Goal: Answer question/provide support: Share knowledge or assist other users

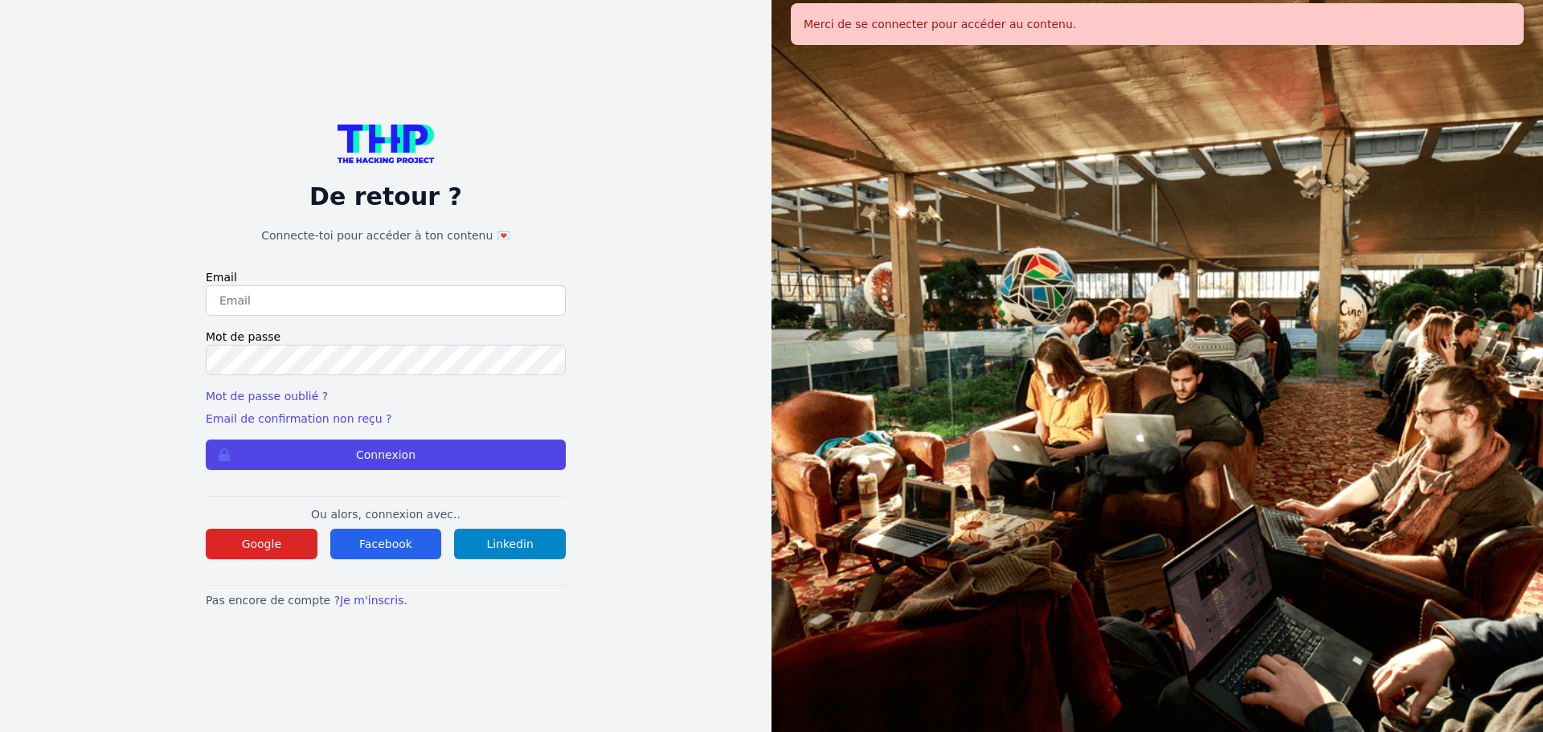
click at [291, 526] on div "Ou alors, connexion avec.. Google Facebook Linkedin" at bounding box center [386, 528] width 360 height 64
click at [288, 534] on button "Google" at bounding box center [262, 544] width 112 height 31
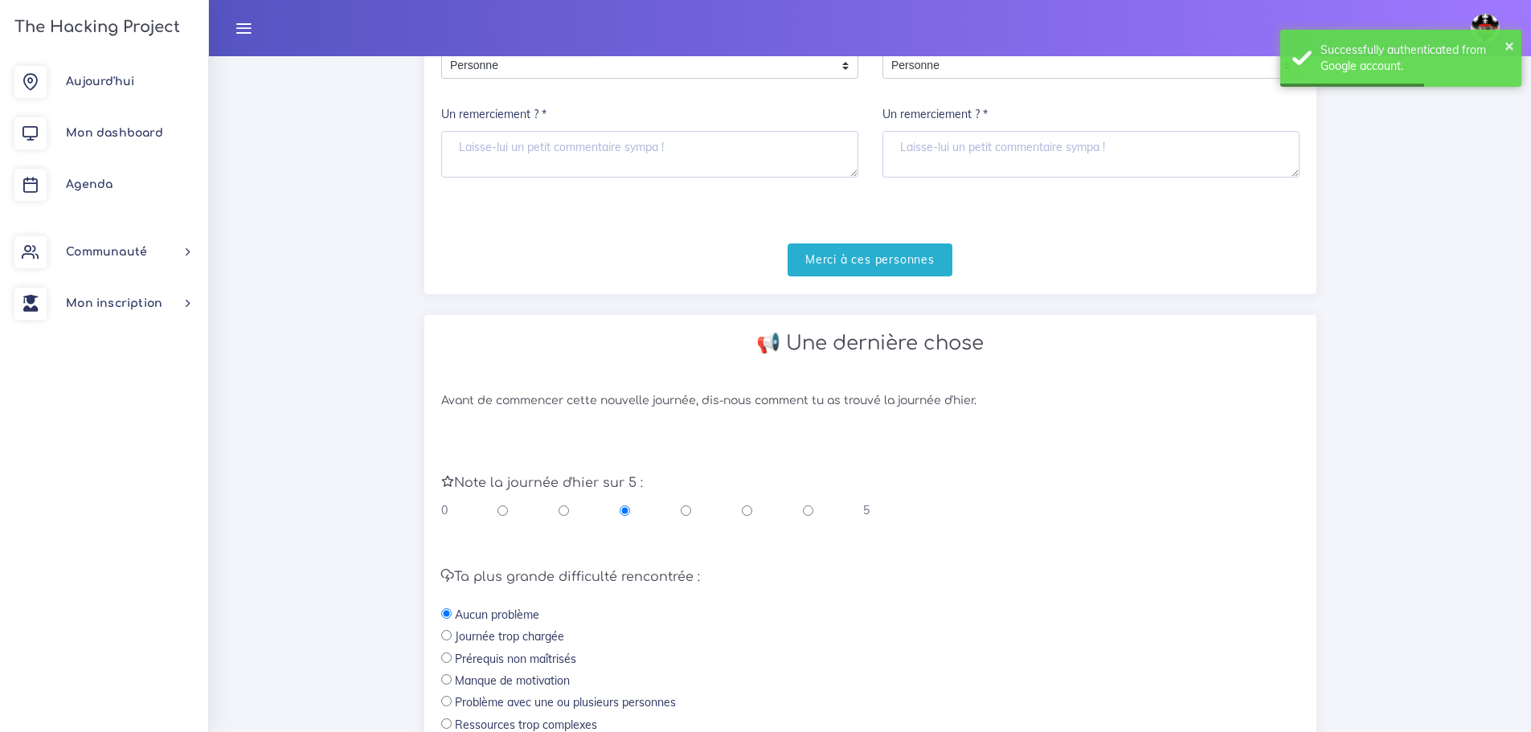
scroll to position [322, 0]
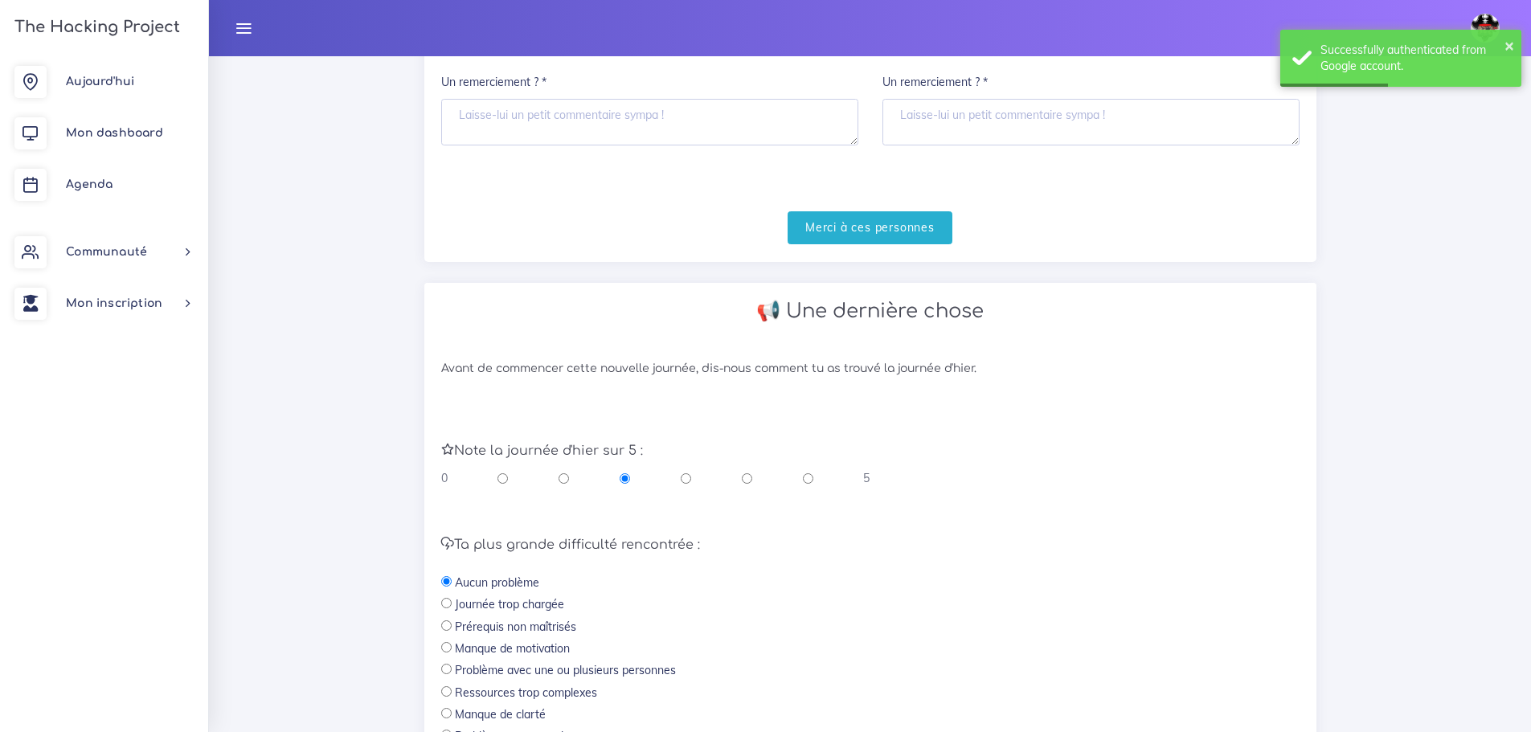
click at [748, 481] on input "radio" at bounding box center [747, 478] width 10 height 16
radio input "true"
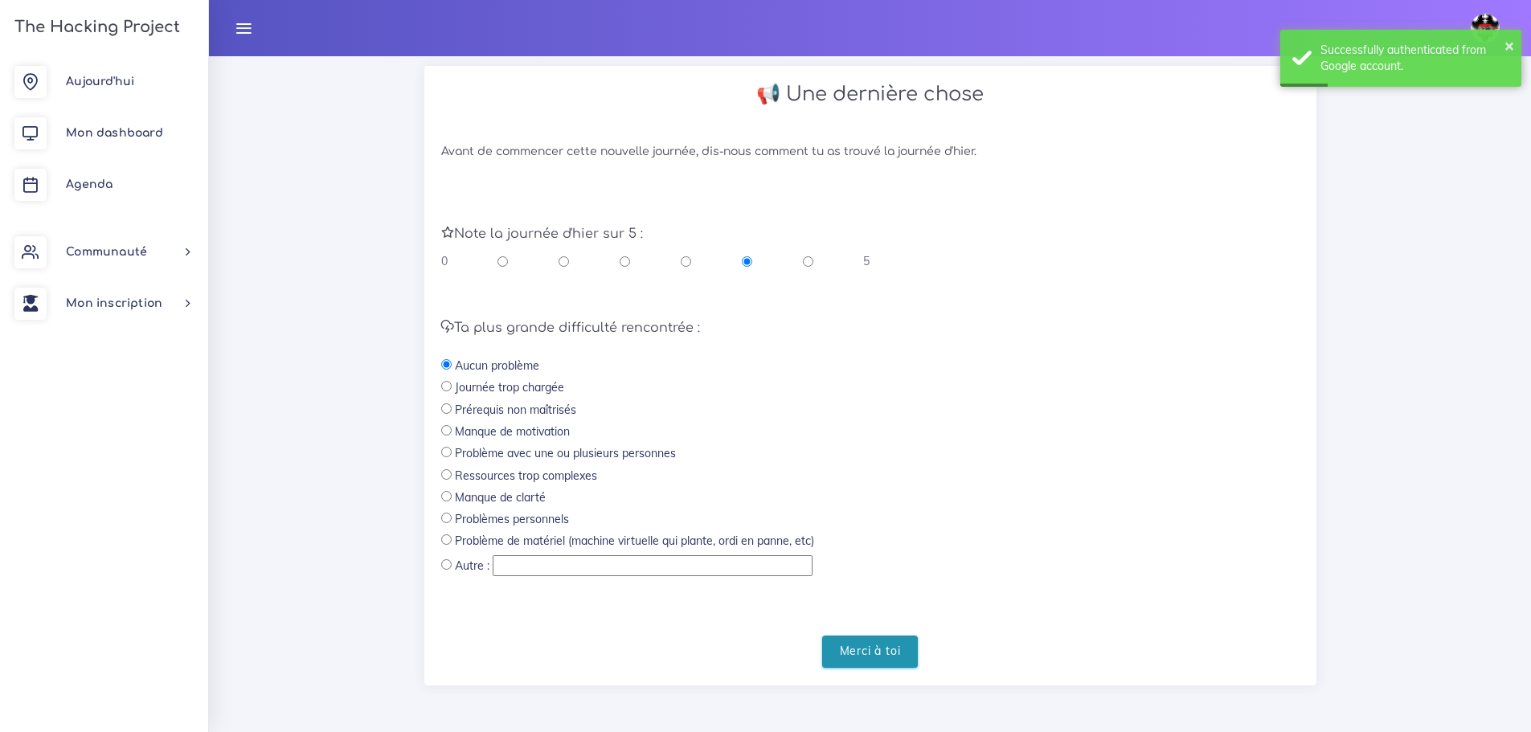
click at [895, 636] on input "Merci à toi" at bounding box center [870, 652] width 96 height 33
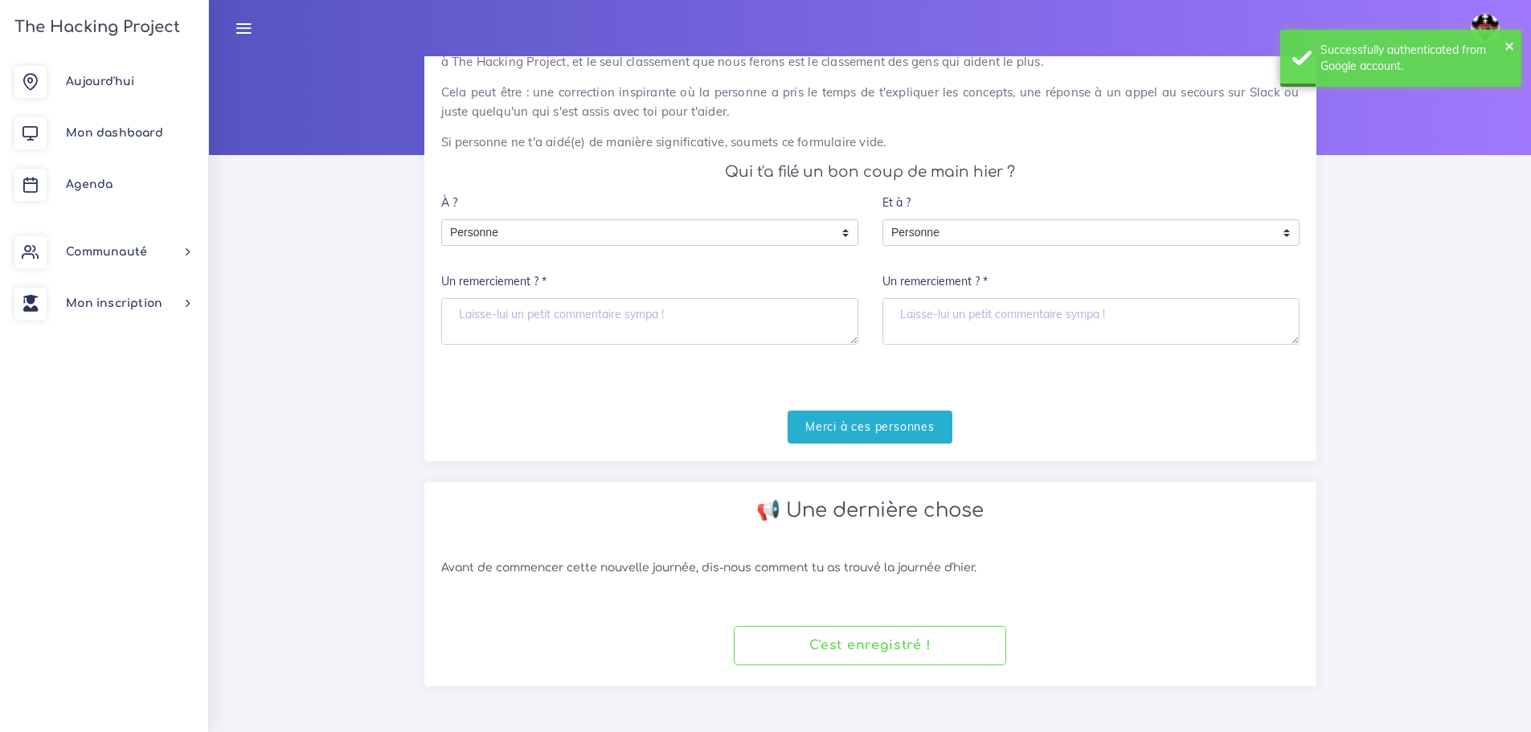
scroll to position [122, 0]
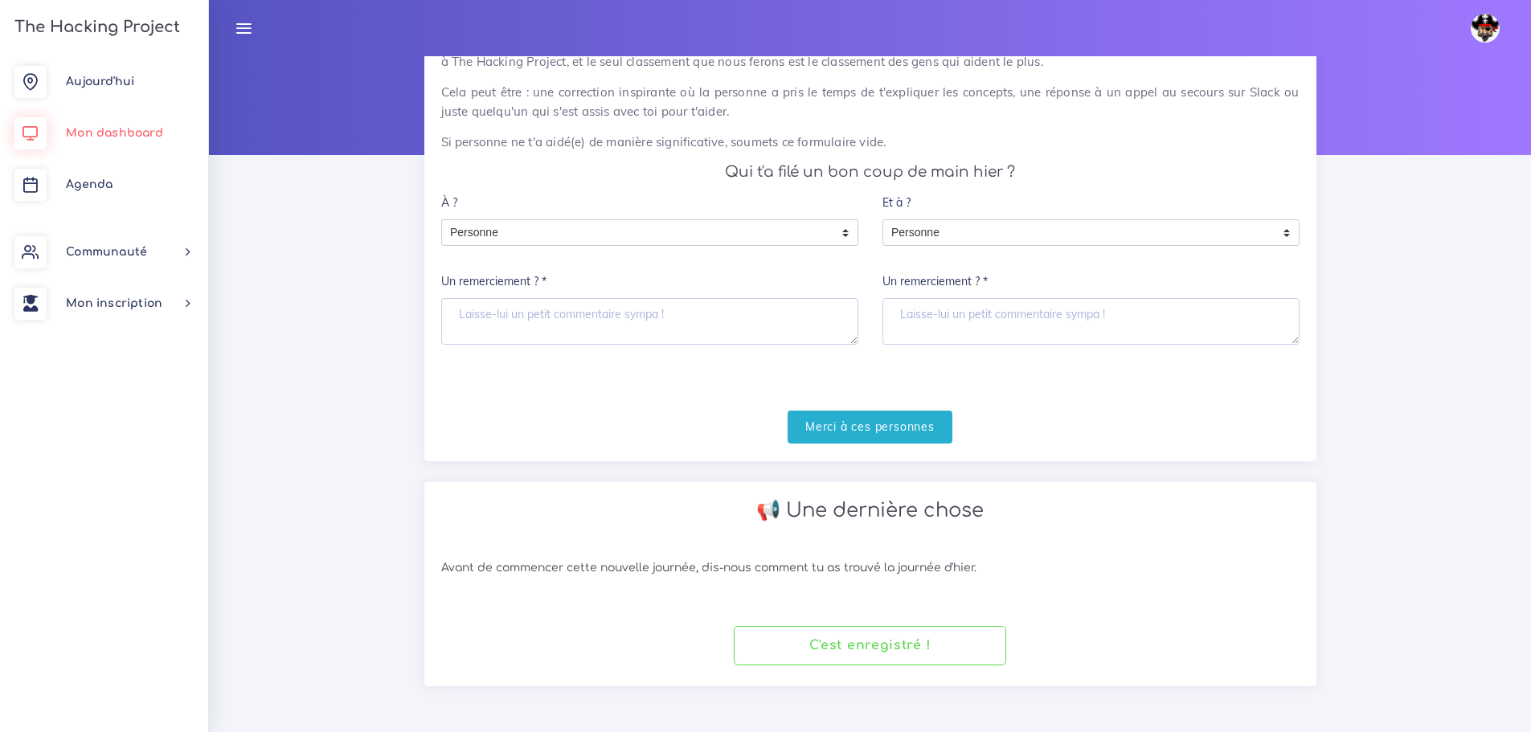
click at [101, 48] on link "The Hacking Project" at bounding box center [95, 26] width 170 height 53
click at [116, 83] on span "Aujourd'hui" at bounding box center [100, 82] width 68 height 12
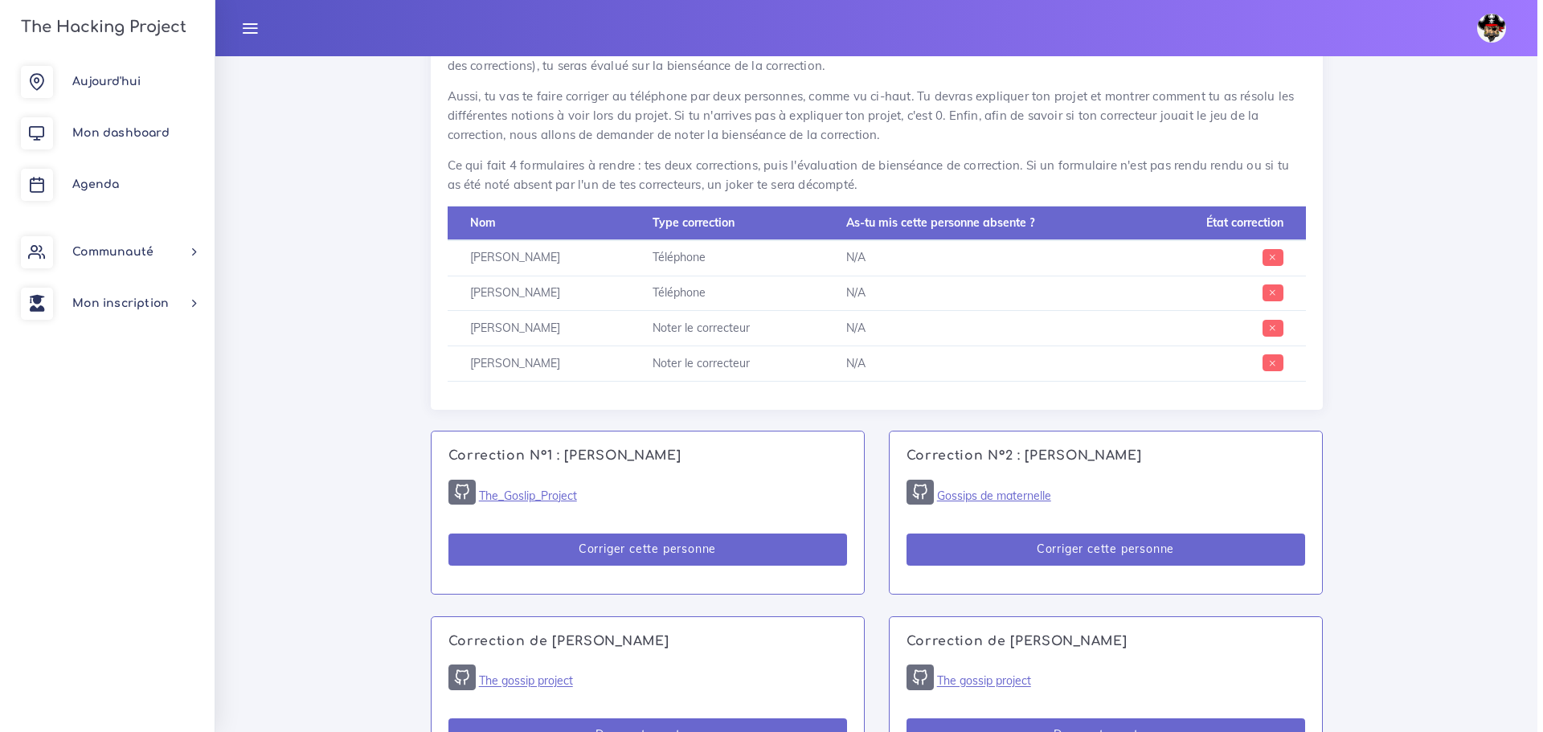
scroll to position [965, 0]
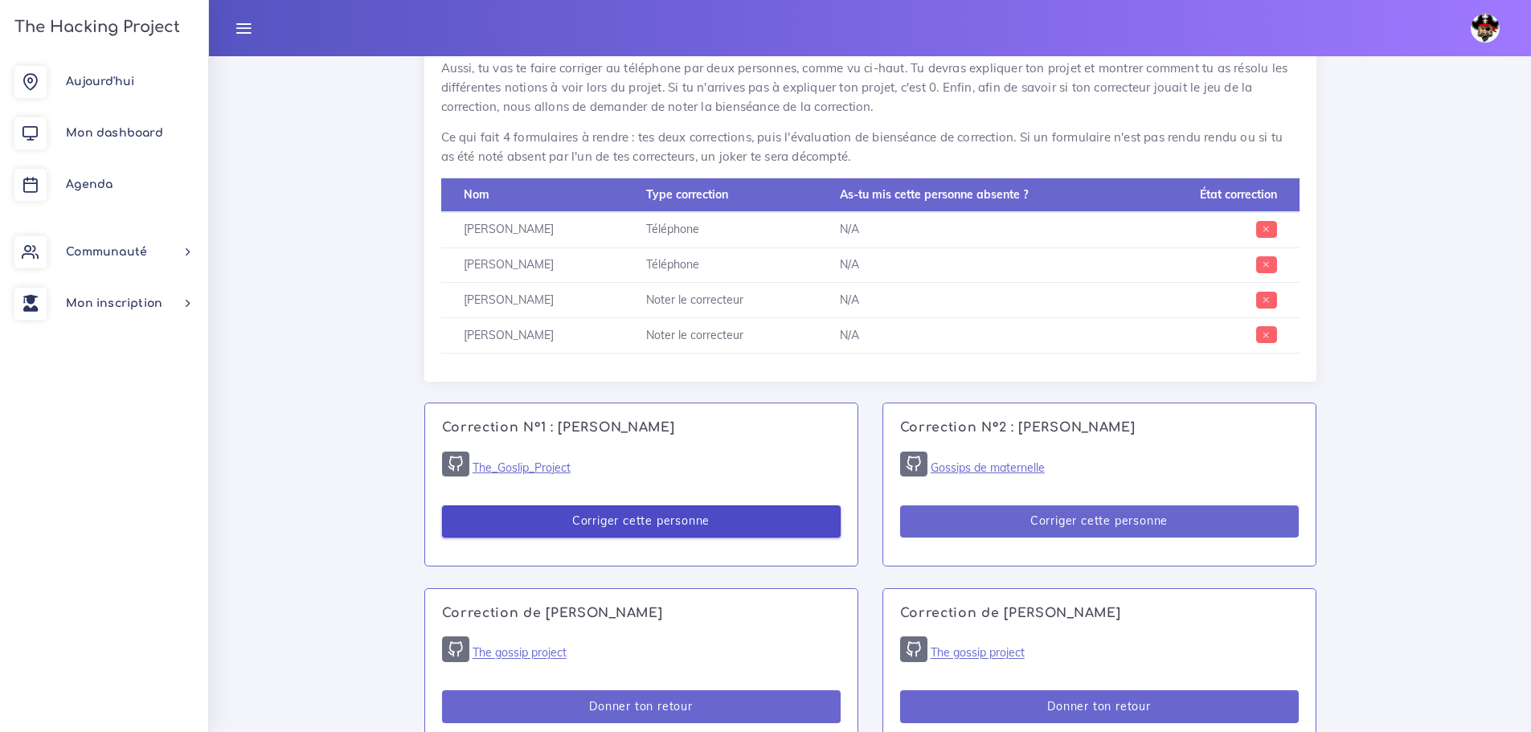
click at [660, 514] on button "Corriger cette personne" at bounding box center [641, 522] width 399 height 33
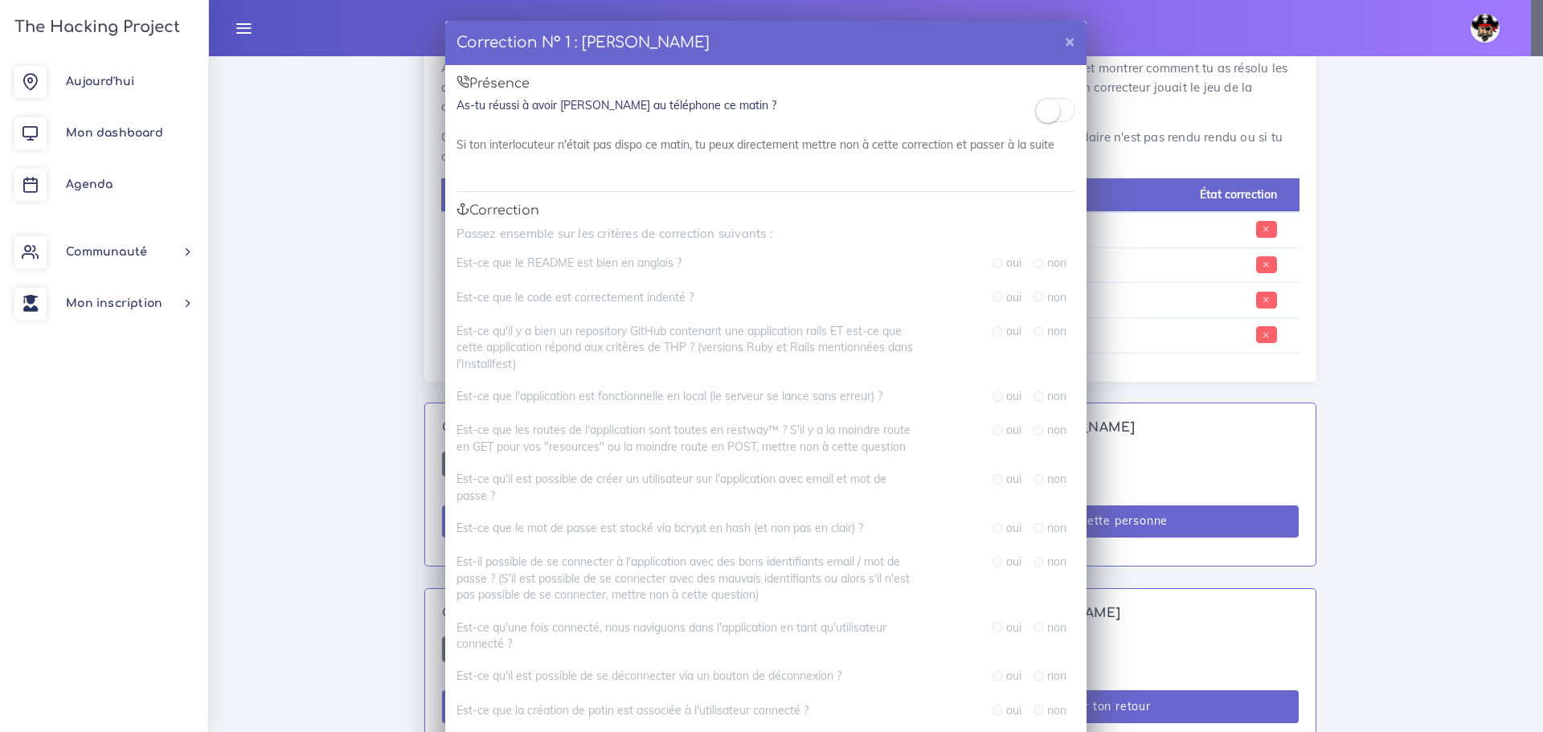
click at [1050, 117] on small at bounding box center [1048, 111] width 24 height 24
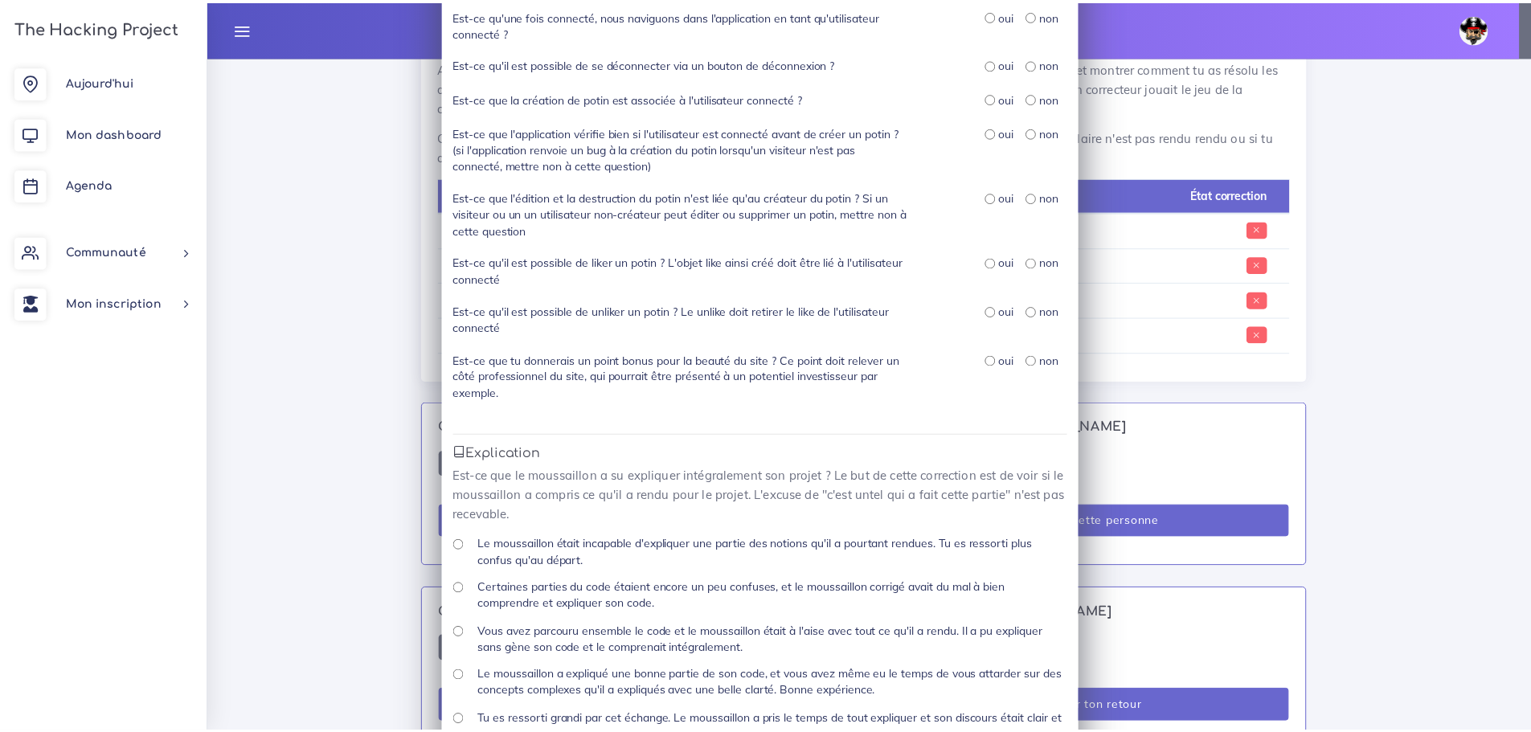
scroll to position [482, 0]
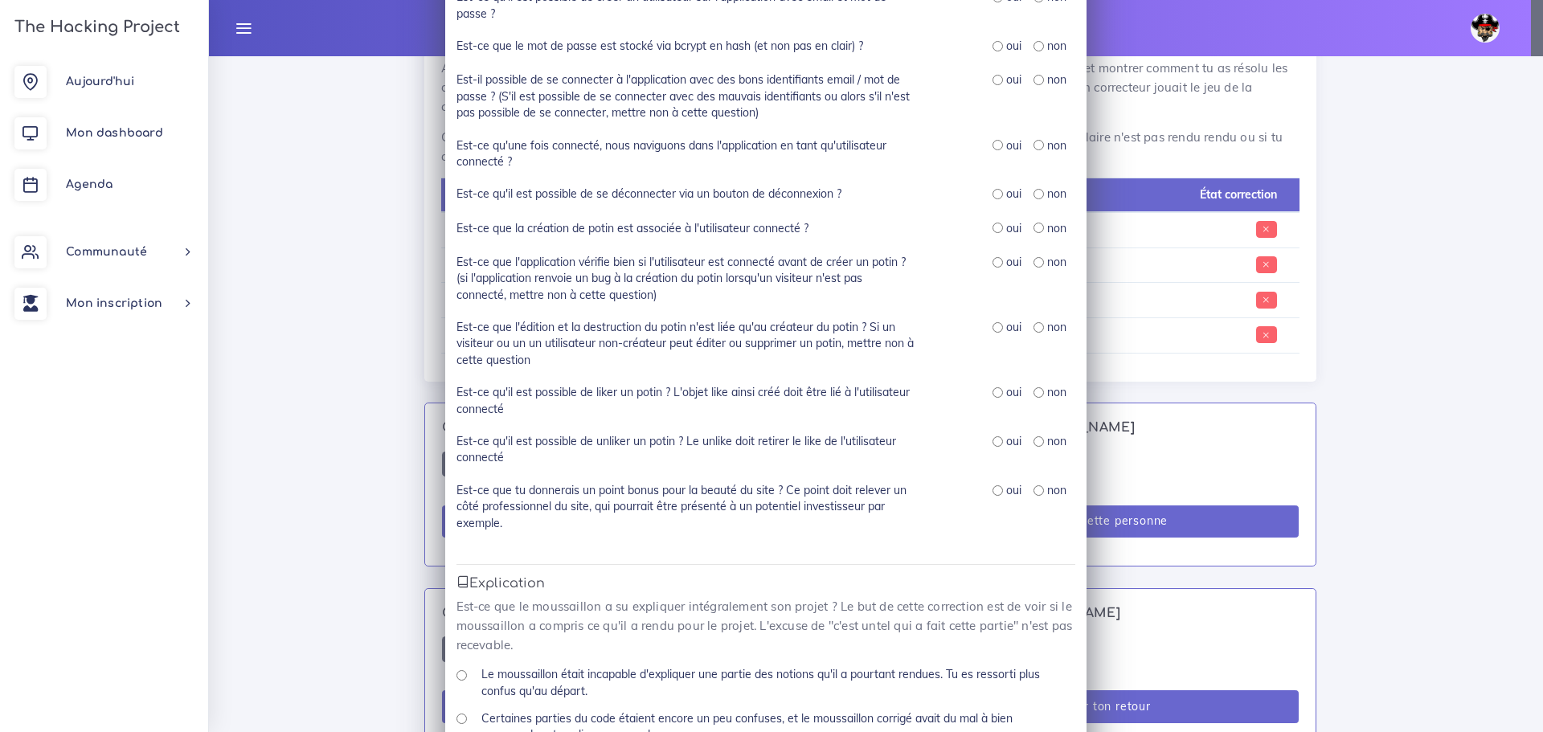
click at [1338, 162] on div "Correction N° 1 : [PERSON_NAME] × Présence As-tu réussi à avoir [PERSON_NAME] a…" at bounding box center [771, 366] width 1543 height 732
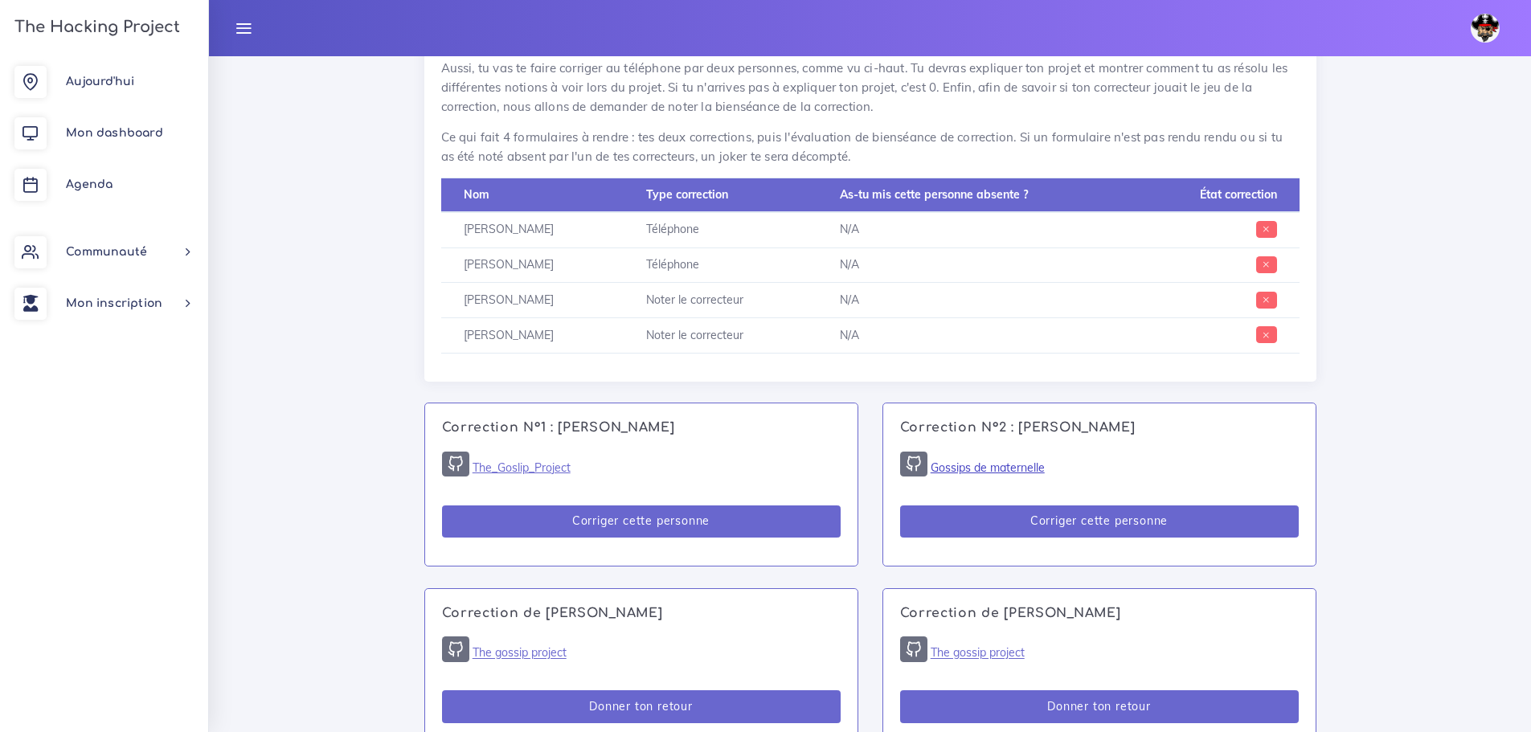
click at [1010, 469] on link "Gossips de maternelle" at bounding box center [988, 468] width 114 height 14
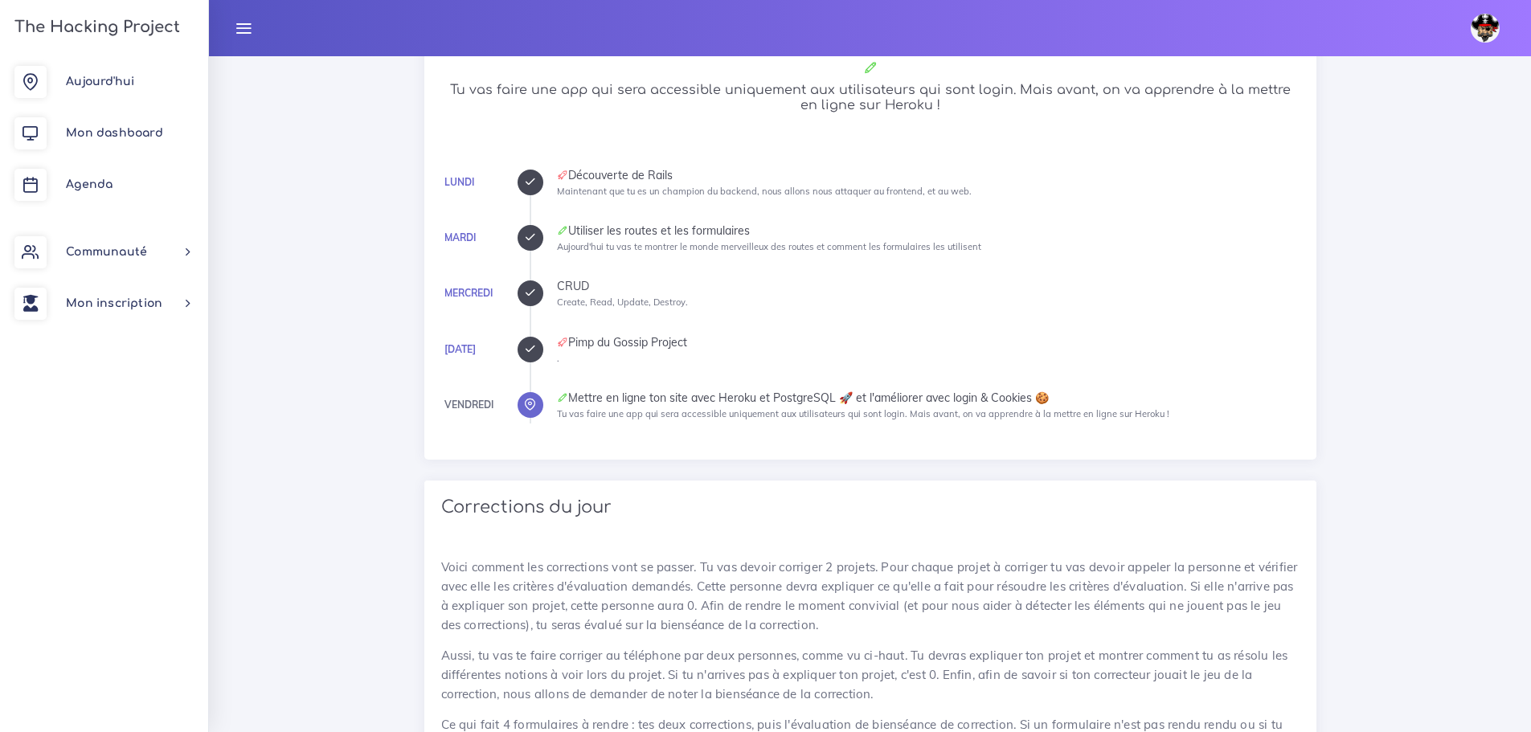
scroll to position [80, 0]
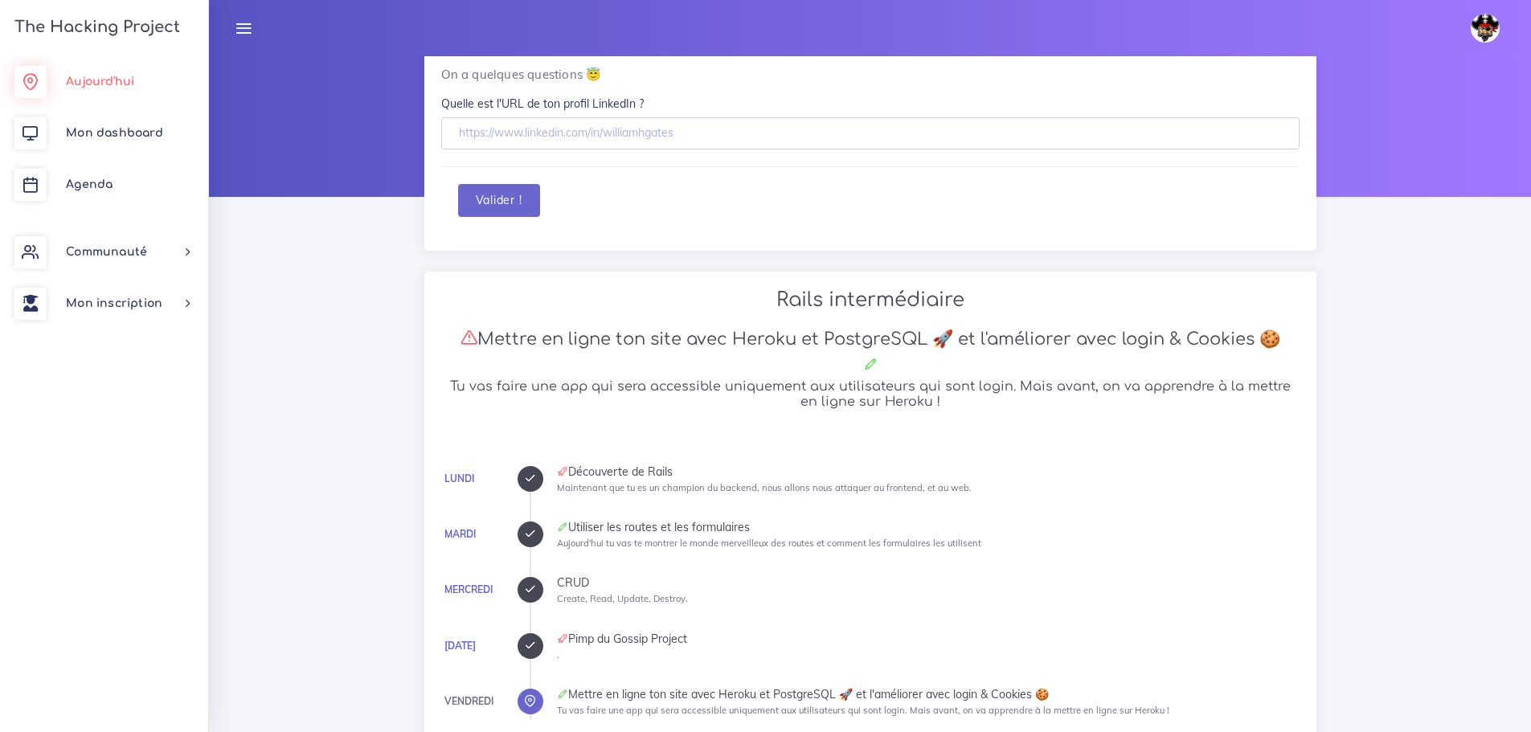
click at [63, 85] on link "Aujourd'hui" at bounding box center [104, 81] width 208 height 51
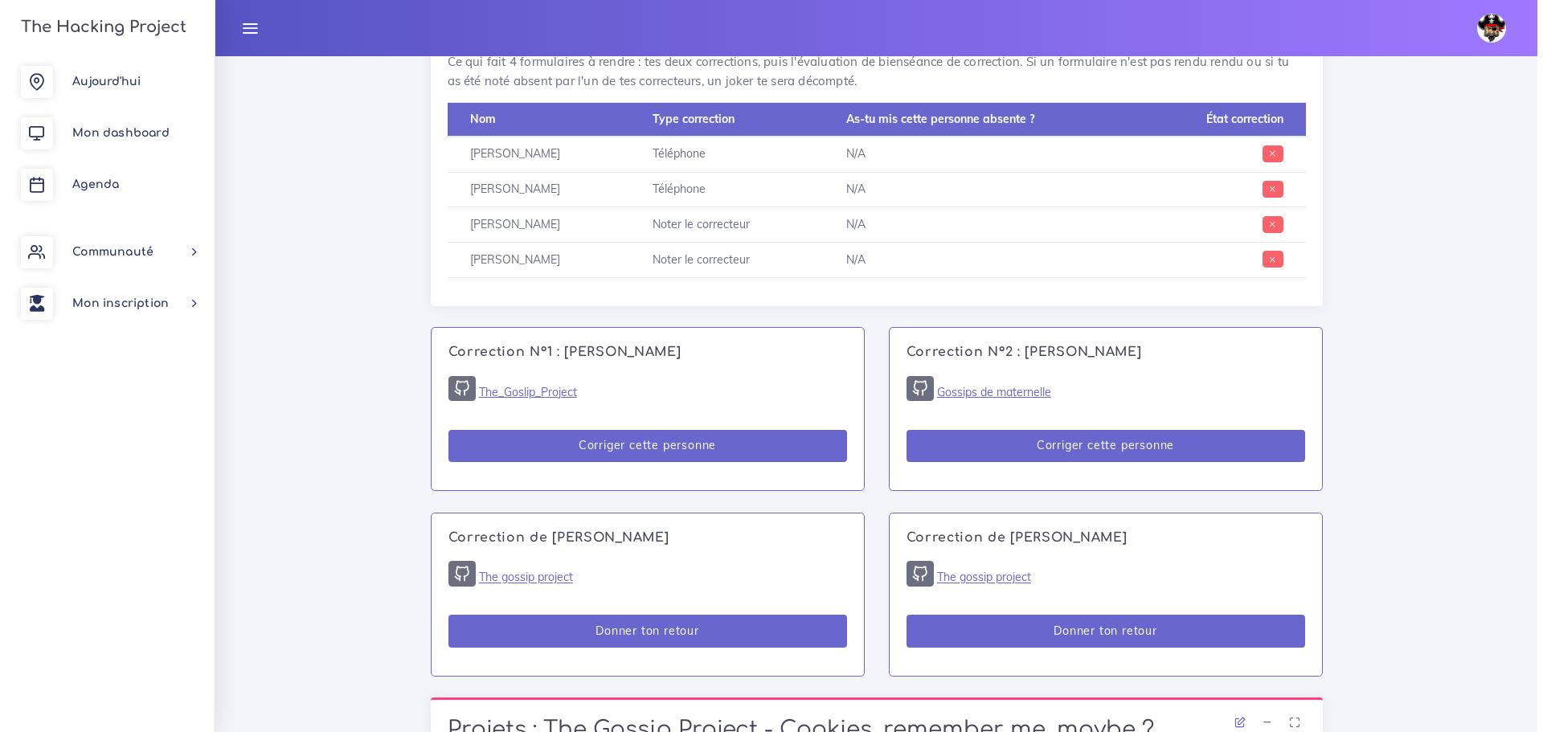
scroll to position [1045, 0]
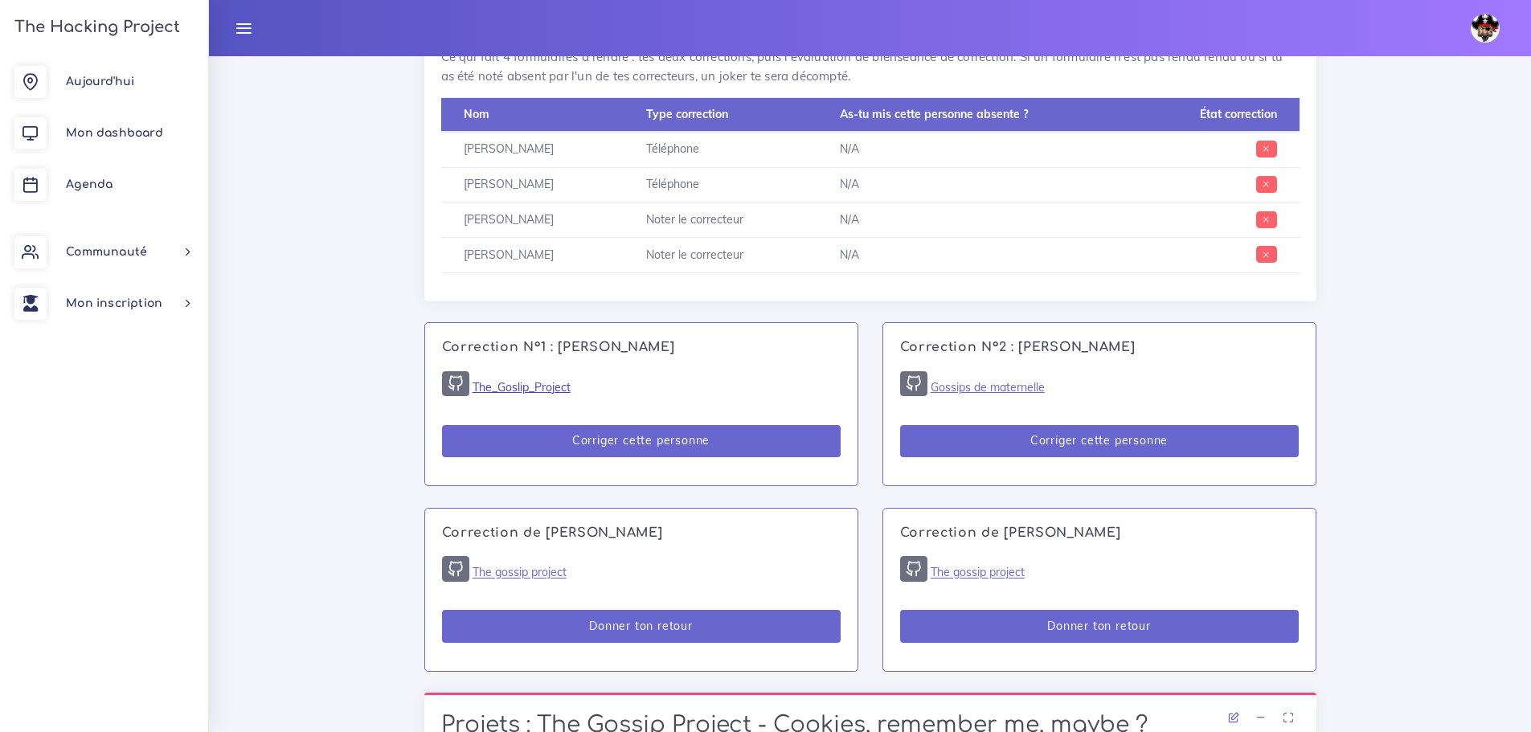
click at [535, 387] on link "The_Goslip_Project" at bounding box center [522, 387] width 98 height 14
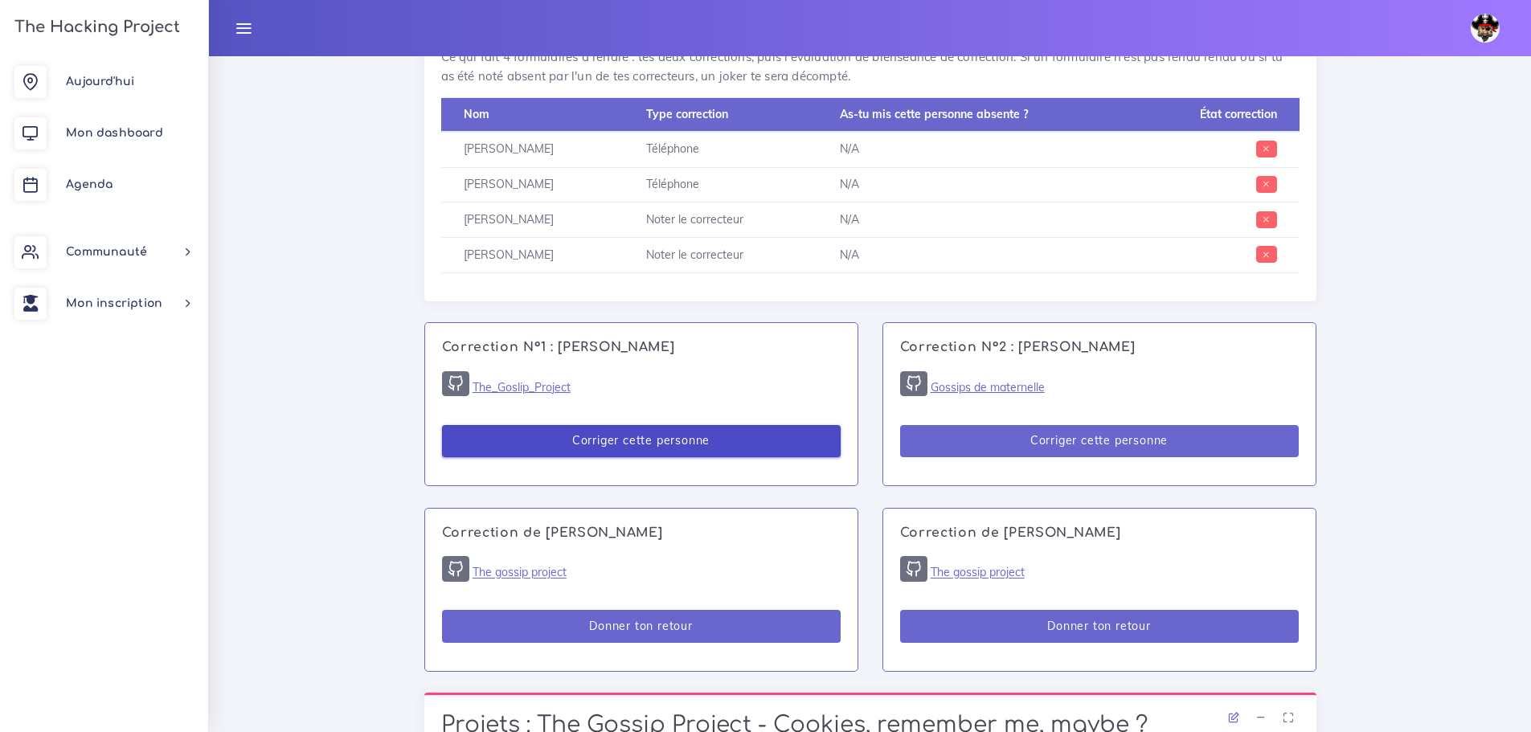
click at [663, 447] on button "Corriger cette personne" at bounding box center [641, 441] width 399 height 33
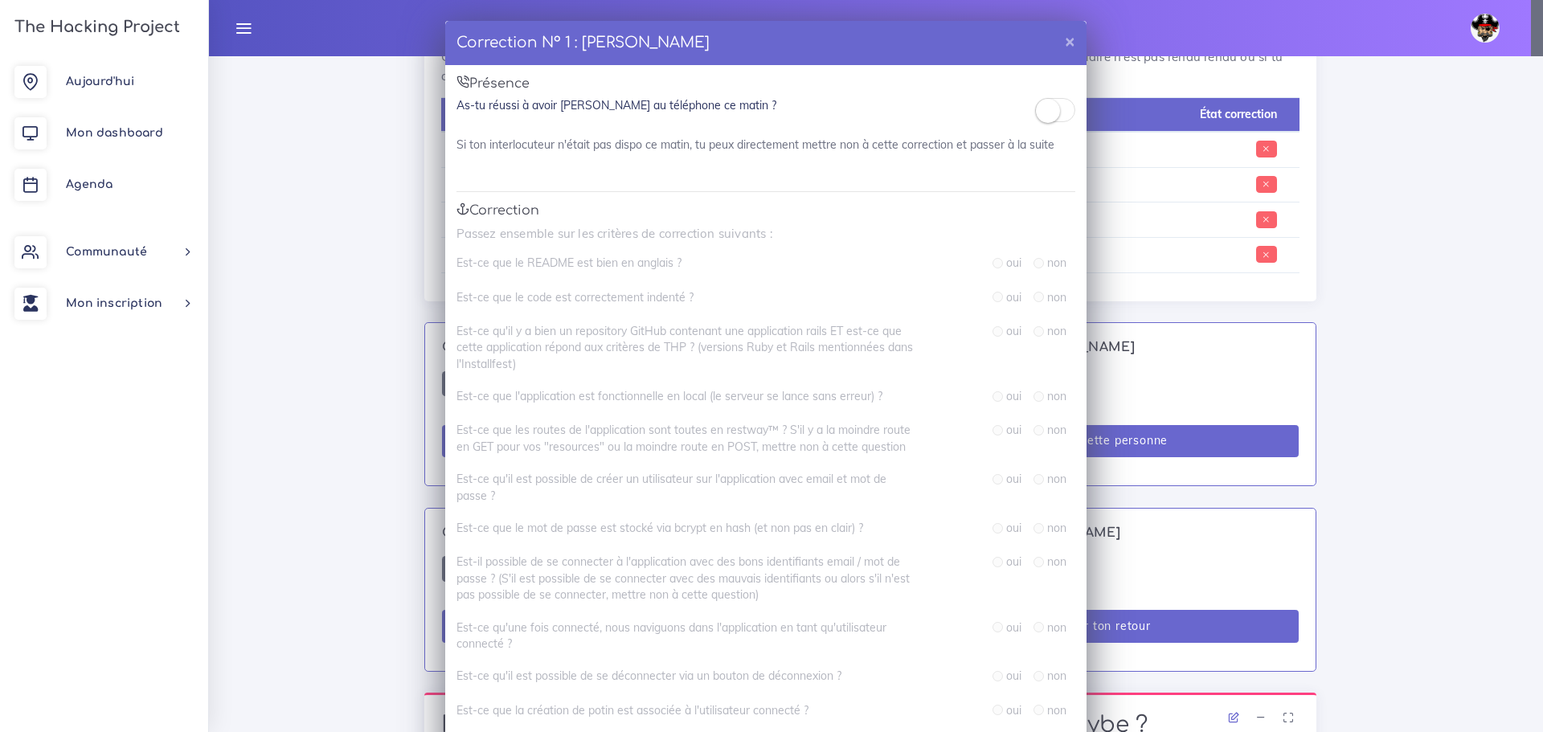
click at [1027, 105] on div "As-tu réussi à avoir [PERSON_NAME] au téléphone ce matin ?" at bounding box center [766, 108] width 619 height 22
click at [1061, 118] on span at bounding box center [1055, 110] width 40 height 24
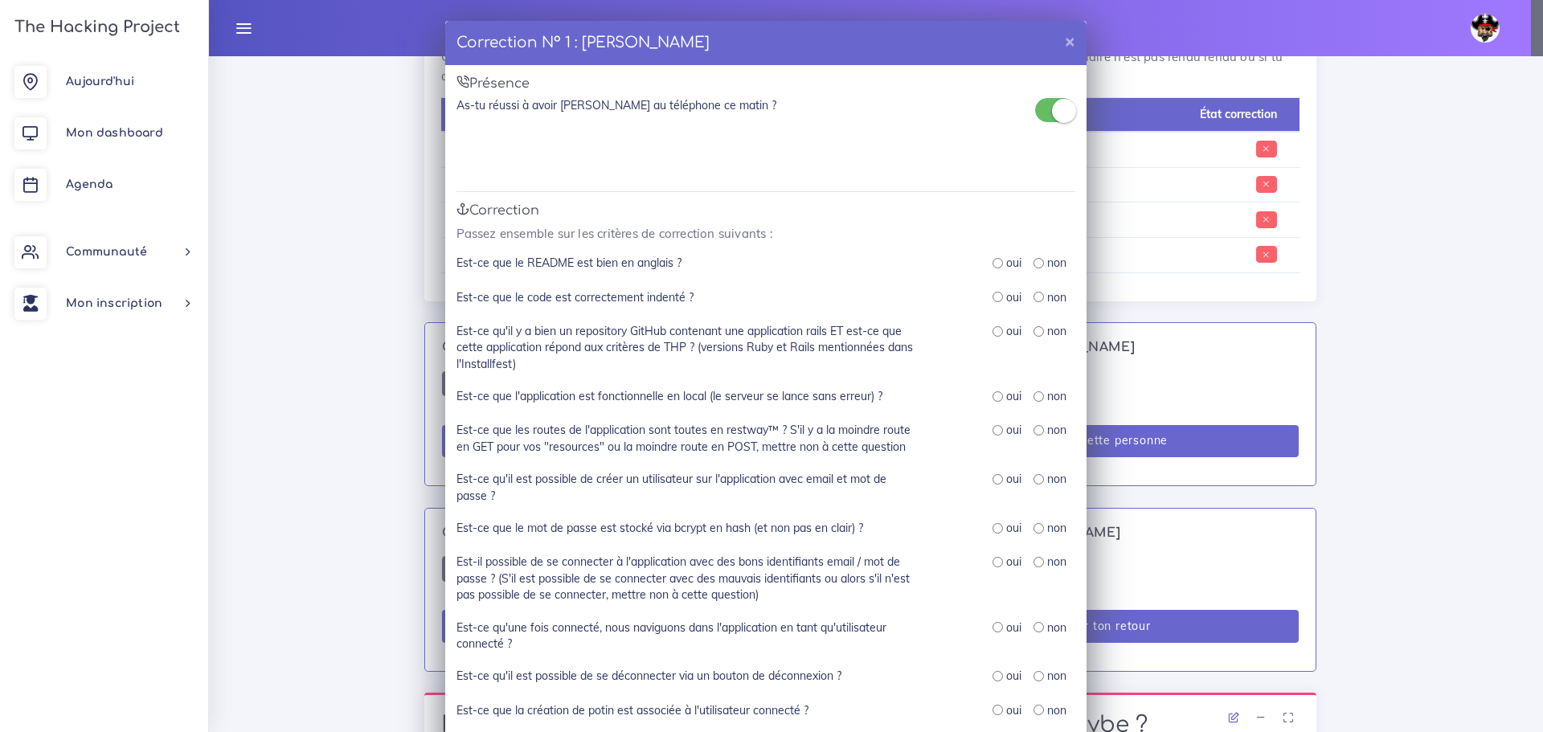
click at [993, 266] on input "radio" at bounding box center [998, 263] width 10 height 10
radio input "true"
click at [993, 305] on div "oui" at bounding box center [1007, 297] width 29 height 16
click at [993, 301] on input "radio" at bounding box center [998, 297] width 10 height 10
radio input "true"
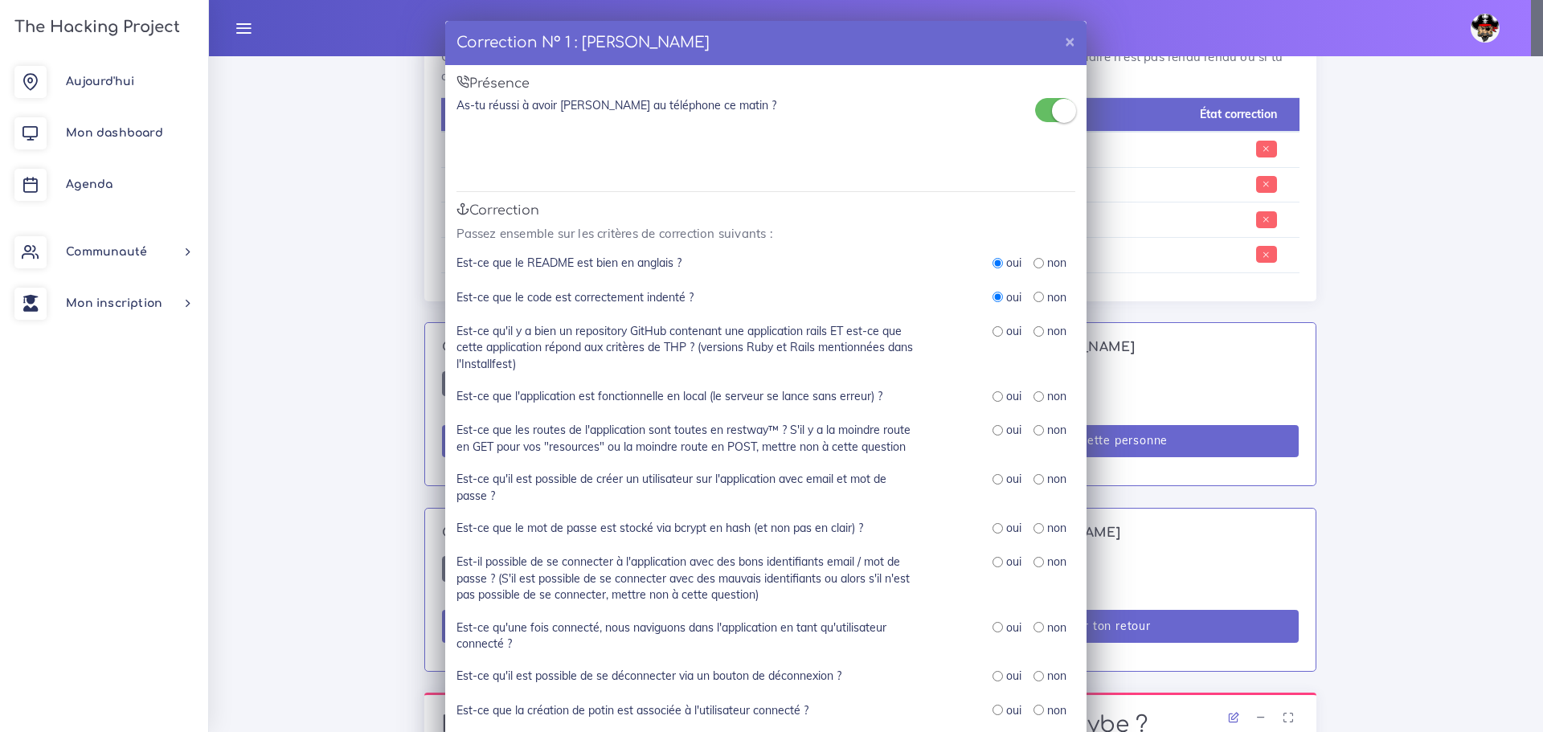
click at [993, 332] on input "radio" at bounding box center [998, 331] width 10 height 10
radio input "true"
click at [993, 399] on input "radio" at bounding box center [998, 396] width 10 height 10
radio input "true"
drag, startPoint x: 994, startPoint y: 424, endPoint x: 989, endPoint y: 431, distance: 8.5
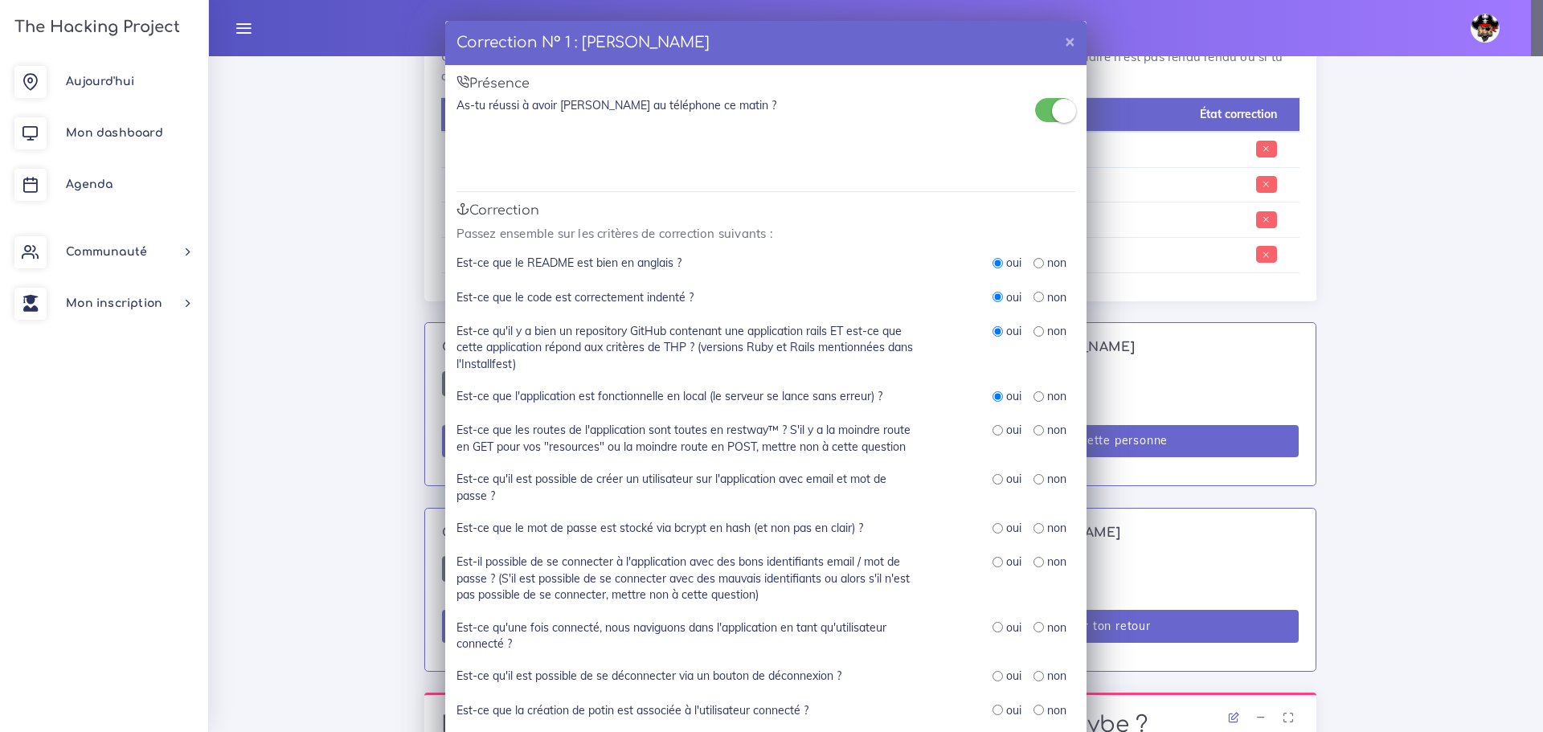
click at [994, 424] on div "oui" at bounding box center [1007, 430] width 29 height 16
click at [993, 432] on input "radio" at bounding box center [998, 430] width 10 height 10
radio input "true"
click at [993, 424] on div "oui" at bounding box center [1007, 430] width 29 height 16
click at [994, 390] on div "oui" at bounding box center [1007, 396] width 29 height 16
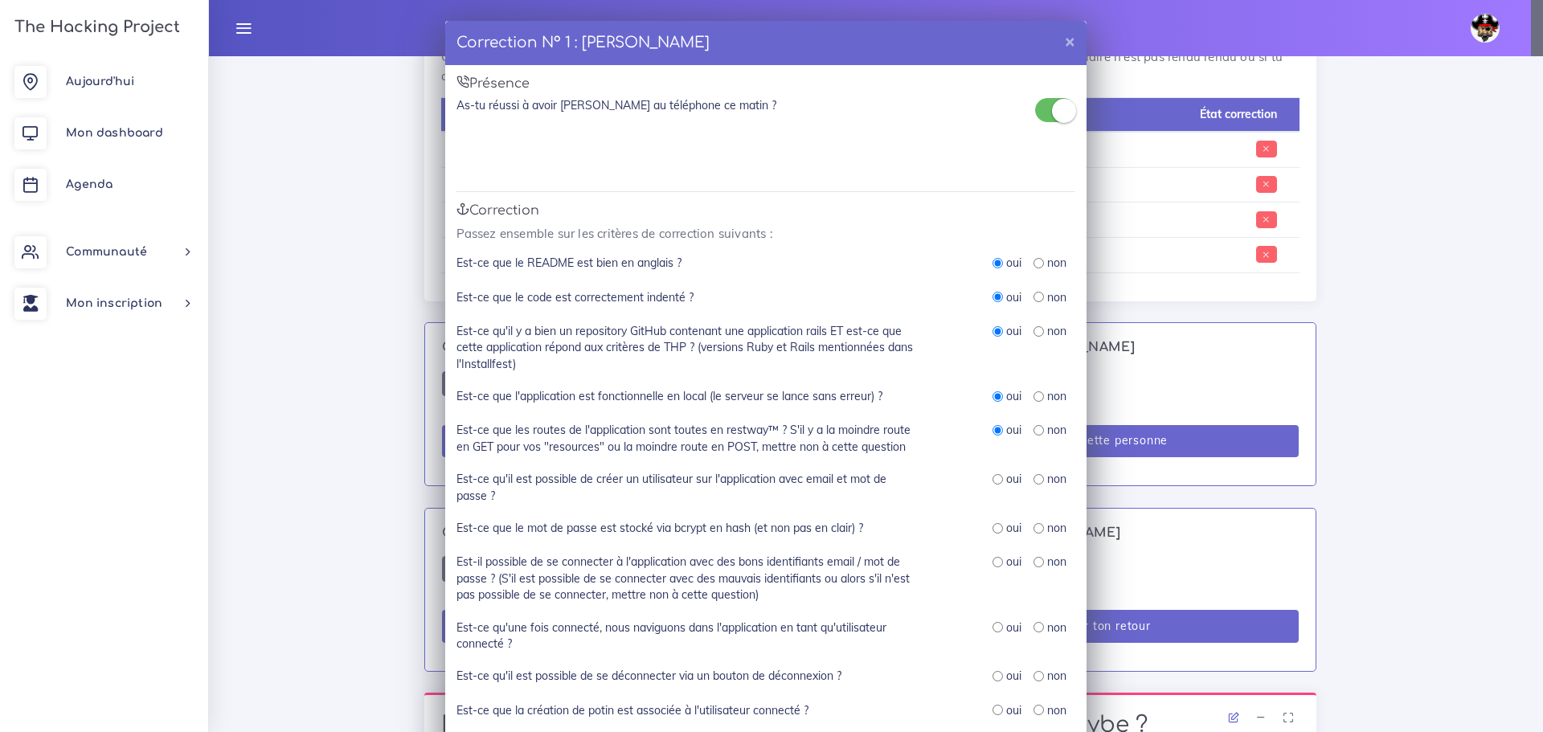
click at [993, 401] on div "oui" at bounding box center [1007, 396] width 29 height 16
click at [997, 430] on div "oui" at bounding box center [1007, 430] width 29 height 16
click at [993, 397] on input "radio" at bounding box center [998, 396] width 10 height 10
click at [1034, 394] on input "radio" at bounding box center [1039, 396] width 10 height 10
radio input "true"
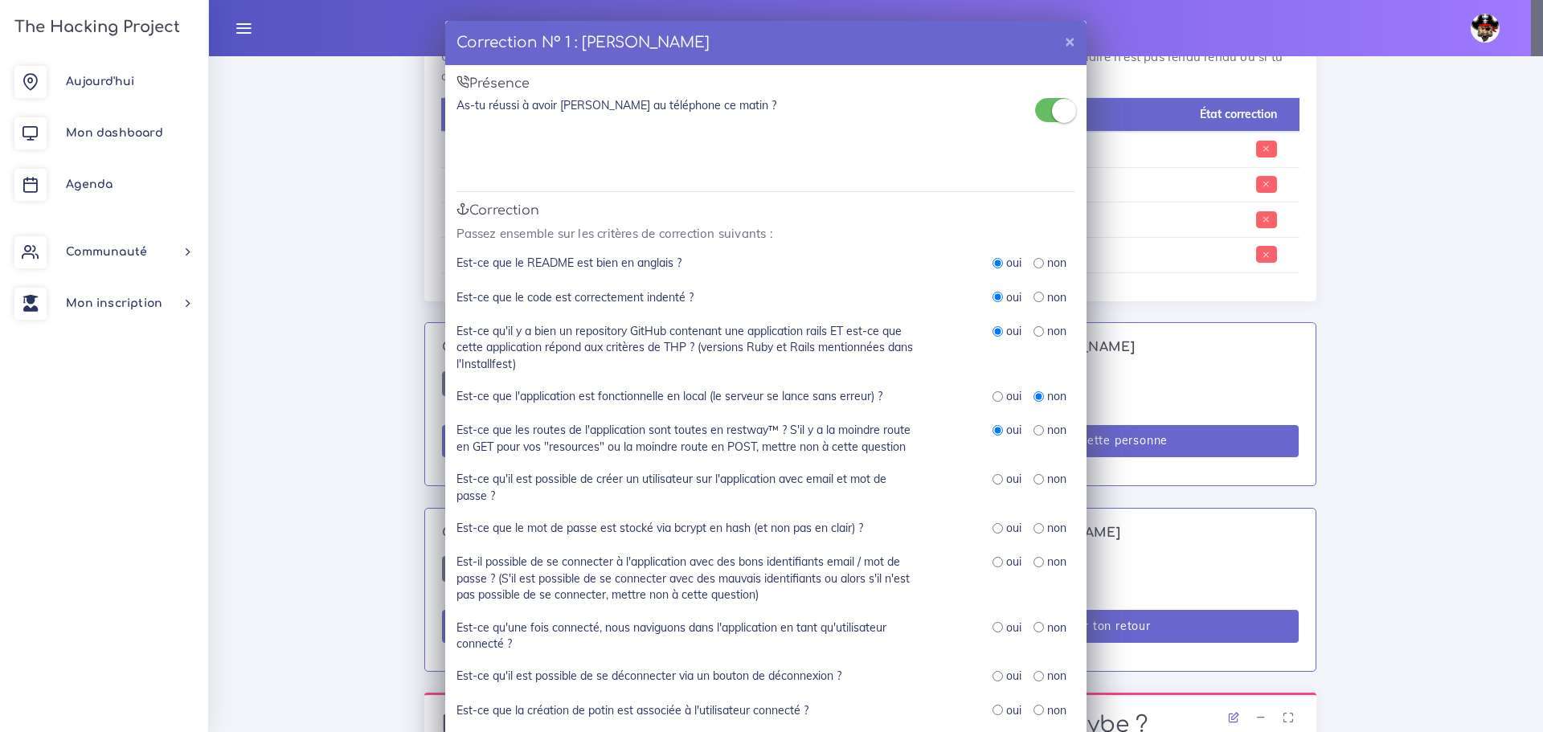
click at [999, 395] on div "oui" at bounding box center [1007, 396] width 29 height 16
click at [994, 395] on input "radio" at bounding box center [998, 396] width 10 height 10
radio input "true"
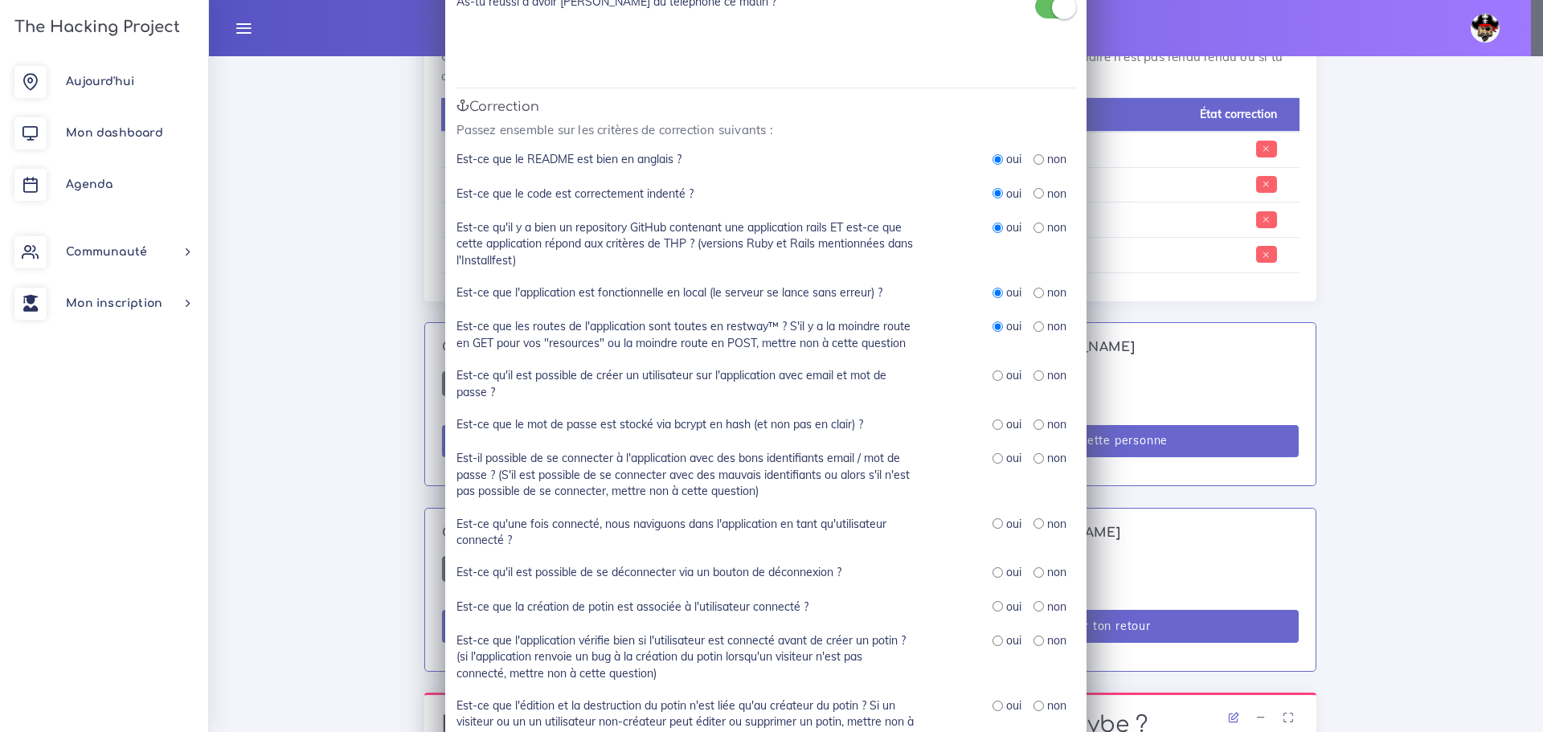
scroll to position [80, 0]
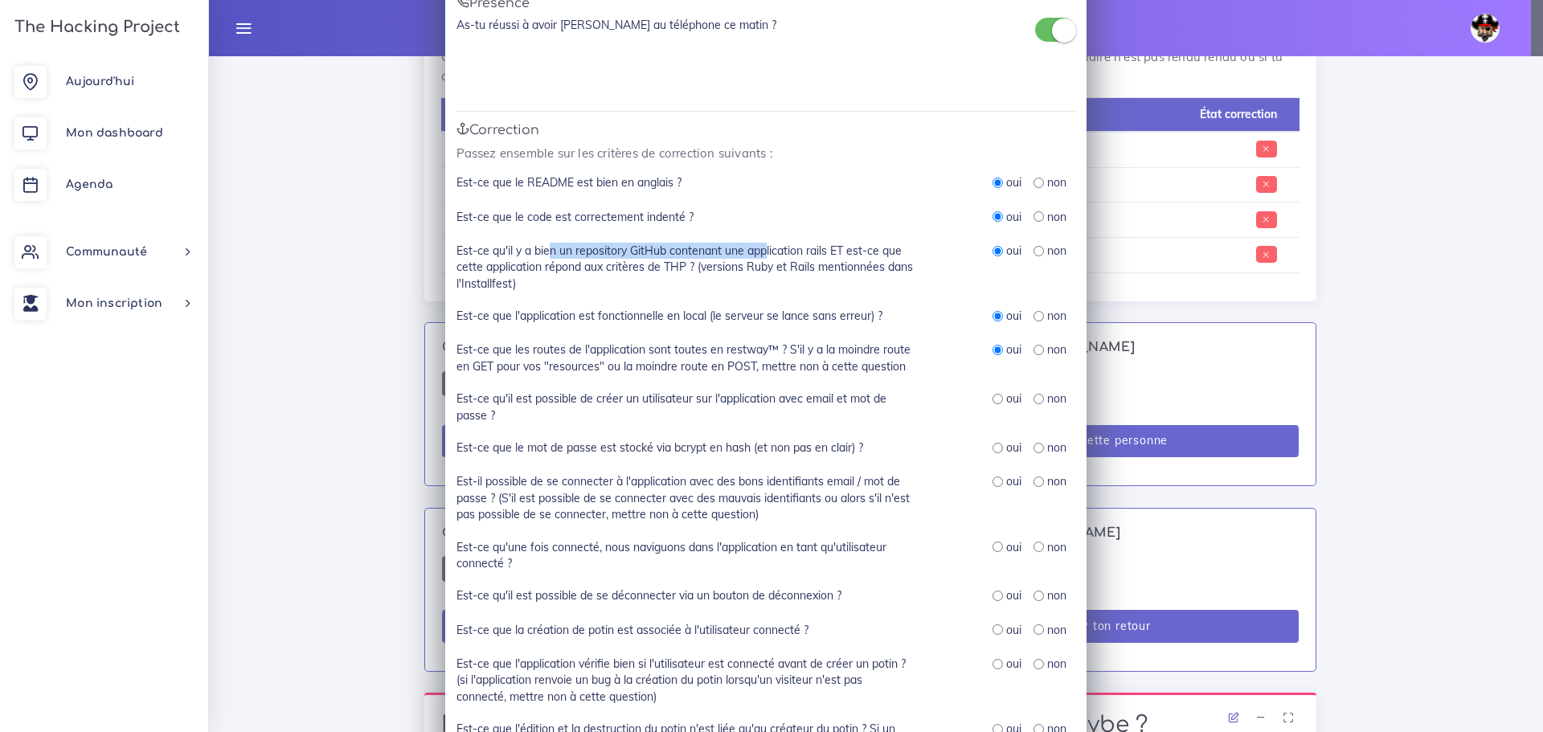
drag, startPoint x: 545, startPoint y: 245, endPoint x: 763, endPoint y: 256, distance: 218.1
click at [763, 256] on label "Est-ce qu'il y a bien un repository GitHub contenant une application rails ET e…" at bounding box center [686, 267] width 458 height 49
click at [754, 278] on label "Est-ce qu'il y a bien un repository GitHub contenant une application rails ET e…" at bounding box center [686, 267] width 458 height 49
click at [581, 401] on label "Est-ce qu'il est possible de créer un utilisateur sur l'application avec email …" at bounding box center [686, 407] width 458 height 33
drag, startPoint x: 583, startPoint y: 401, endPoint x: 748, endPoint y: 396, distance: 165.7
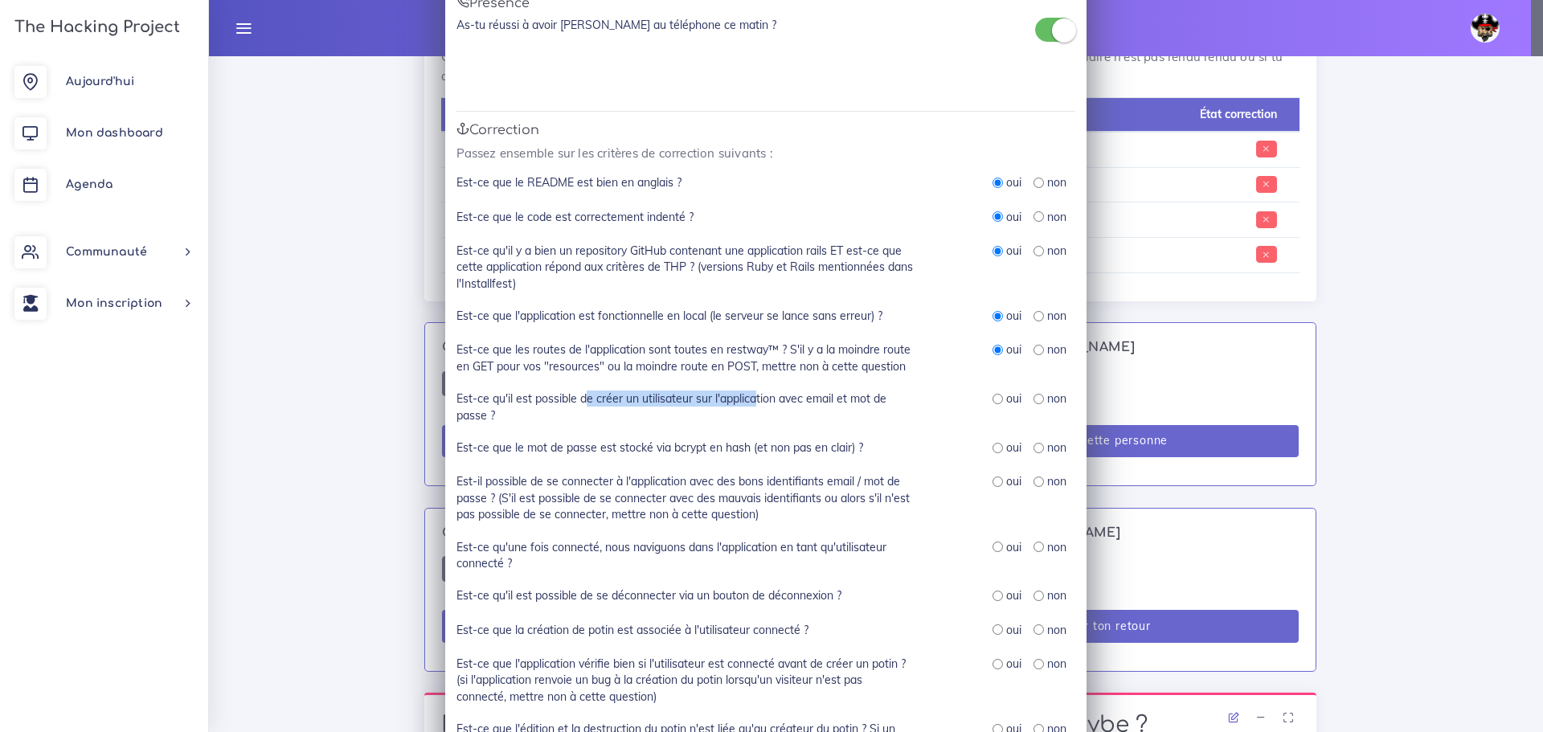
click at [748, 396] on label "Est-ce qu'il est possible de créer un utilisateur sur l'application avec email …" at bounding box center [686, 407] width 458 height 33
click at [748, 398] on label "Est-ce qu'il est possible de créer un utilisateur sur l'application avec email …" at bounding box center [686, 407] width 458 height 33
click at [1034, 402] on input "radio" at bounding box center [1039, 399] width 10 height 10
radio input "true"
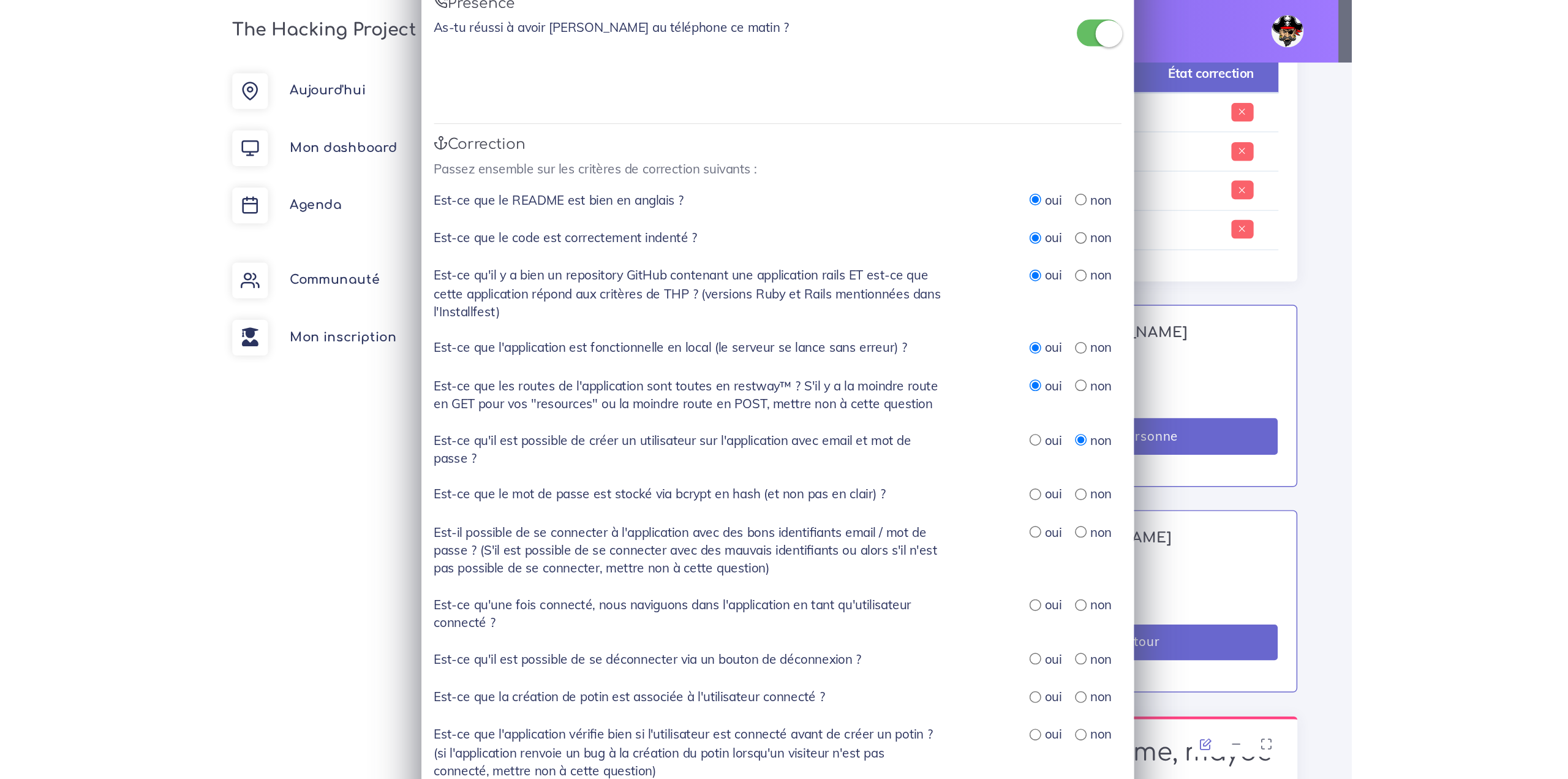
scroll to position [784, 0]
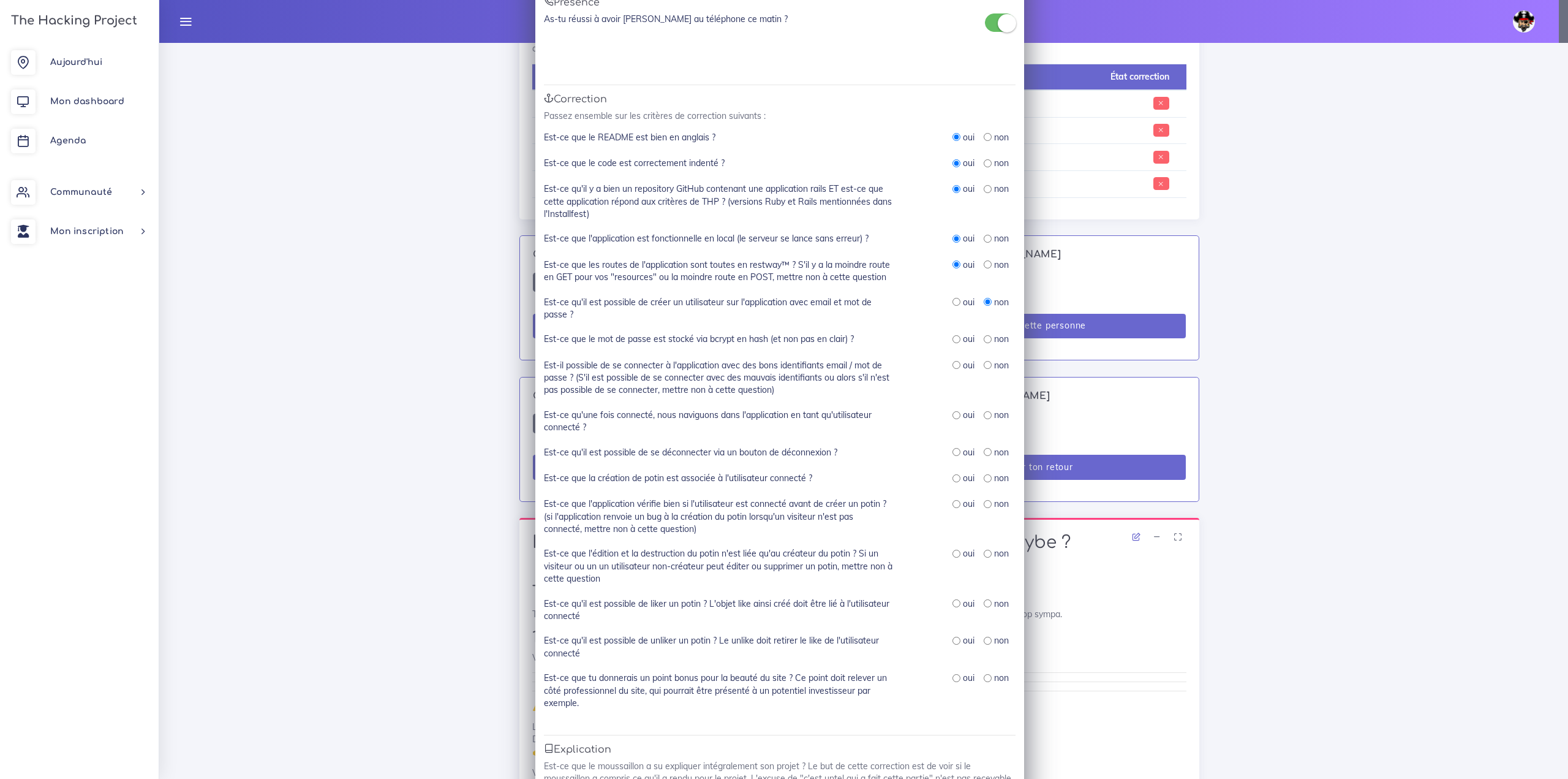
drag, startPoint x: 826, startPoint y: 348, endPoint x: 818, endPoint y: 339, distance: 12.0
click at [826, 348] on div "Est-ce que le mot de passe est stocké via bcrypt en hash (et non pas en clair) …" at bounding box center [779, 345] width 472 height 26
click at [818, 339] on label "Est-ce que le mot de passe est stocké via bcrypt en hash (et non pas en clair) ?" at bounding box center [699, 338] width 310 height 12
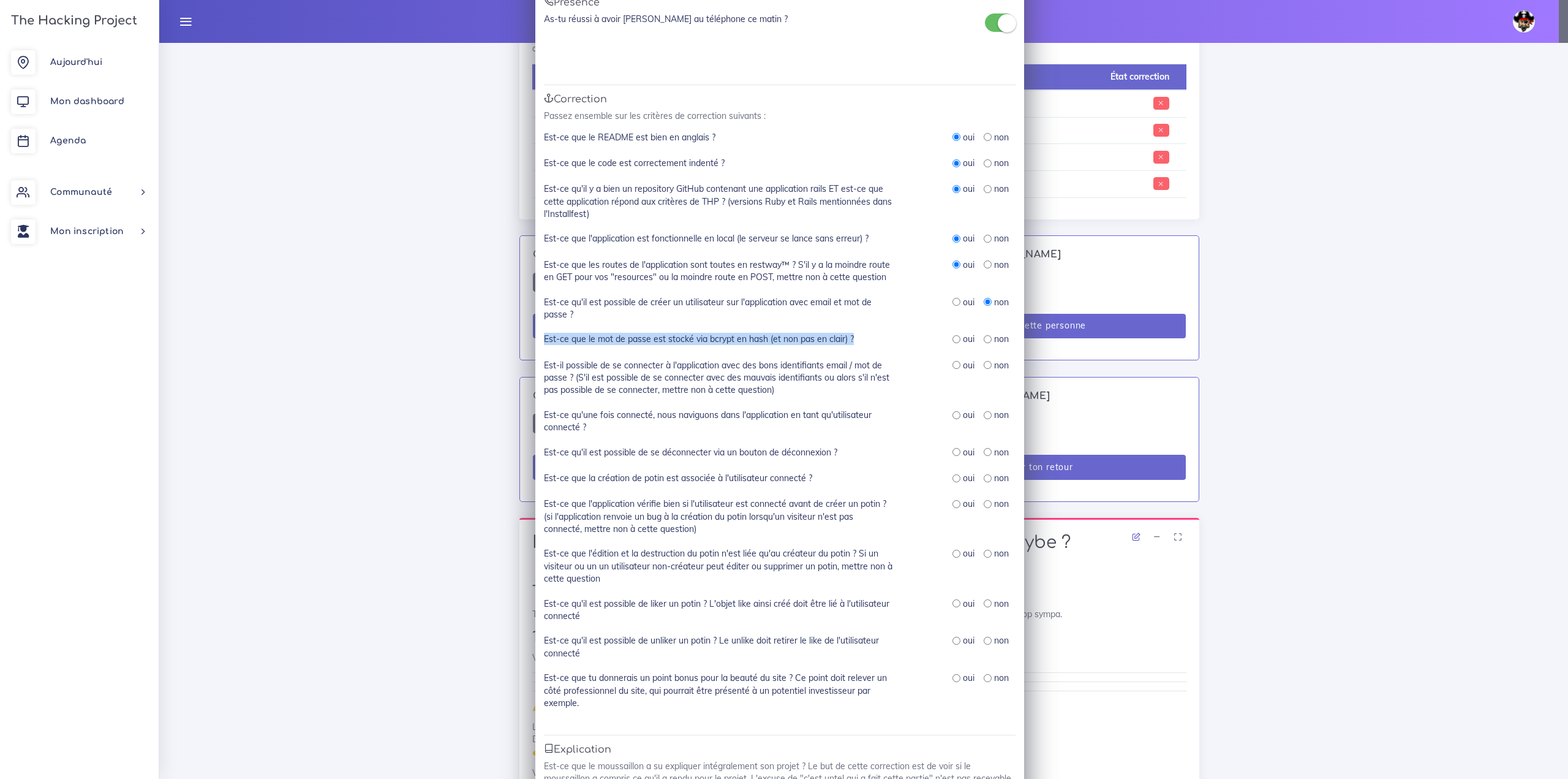
click at [860, 341] on div "Est-ce que le mot de passe est stocké via bcrypt en hash (et non pas en clair) ?" at bounding box center [718, 339] width 367 height 14
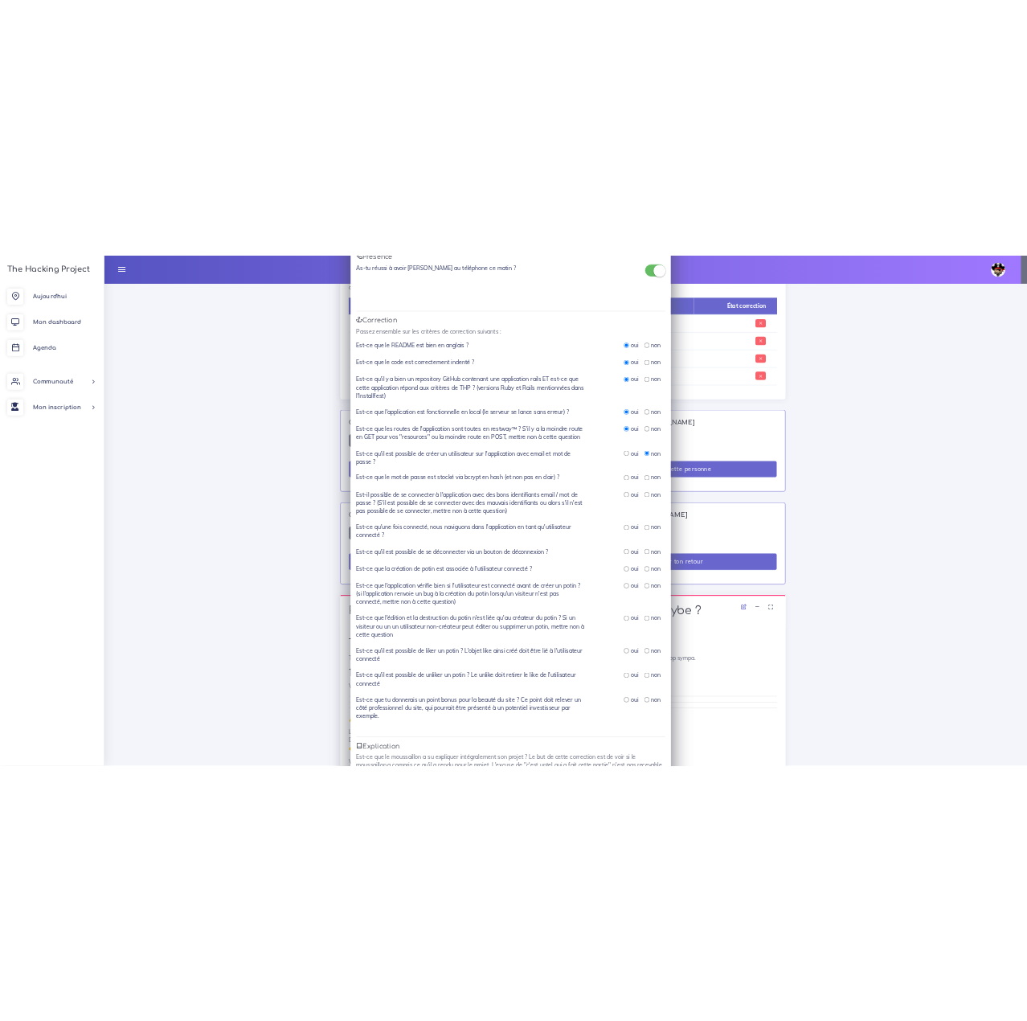
scroll to position [1090, 0]
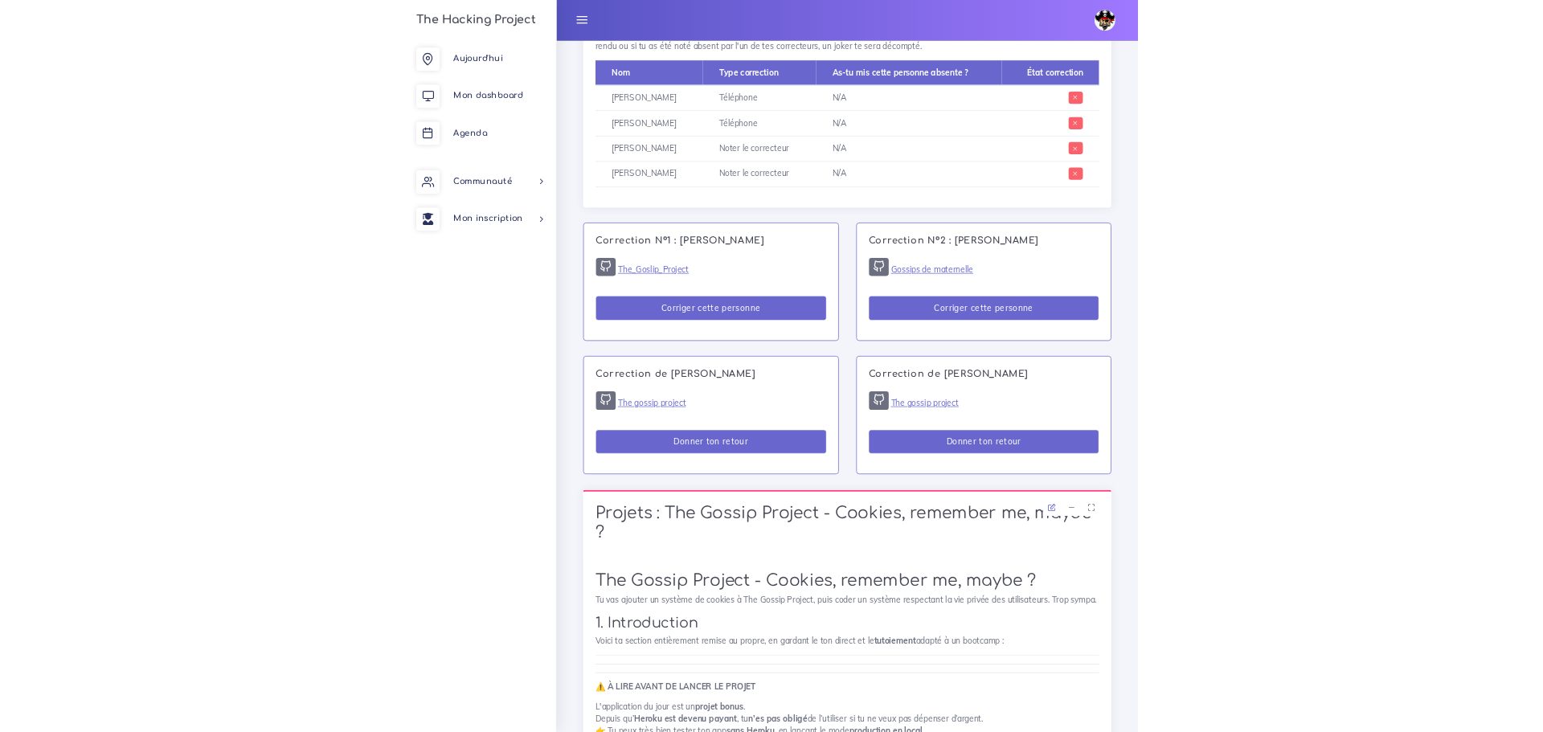
scroll to position [1045, 0]
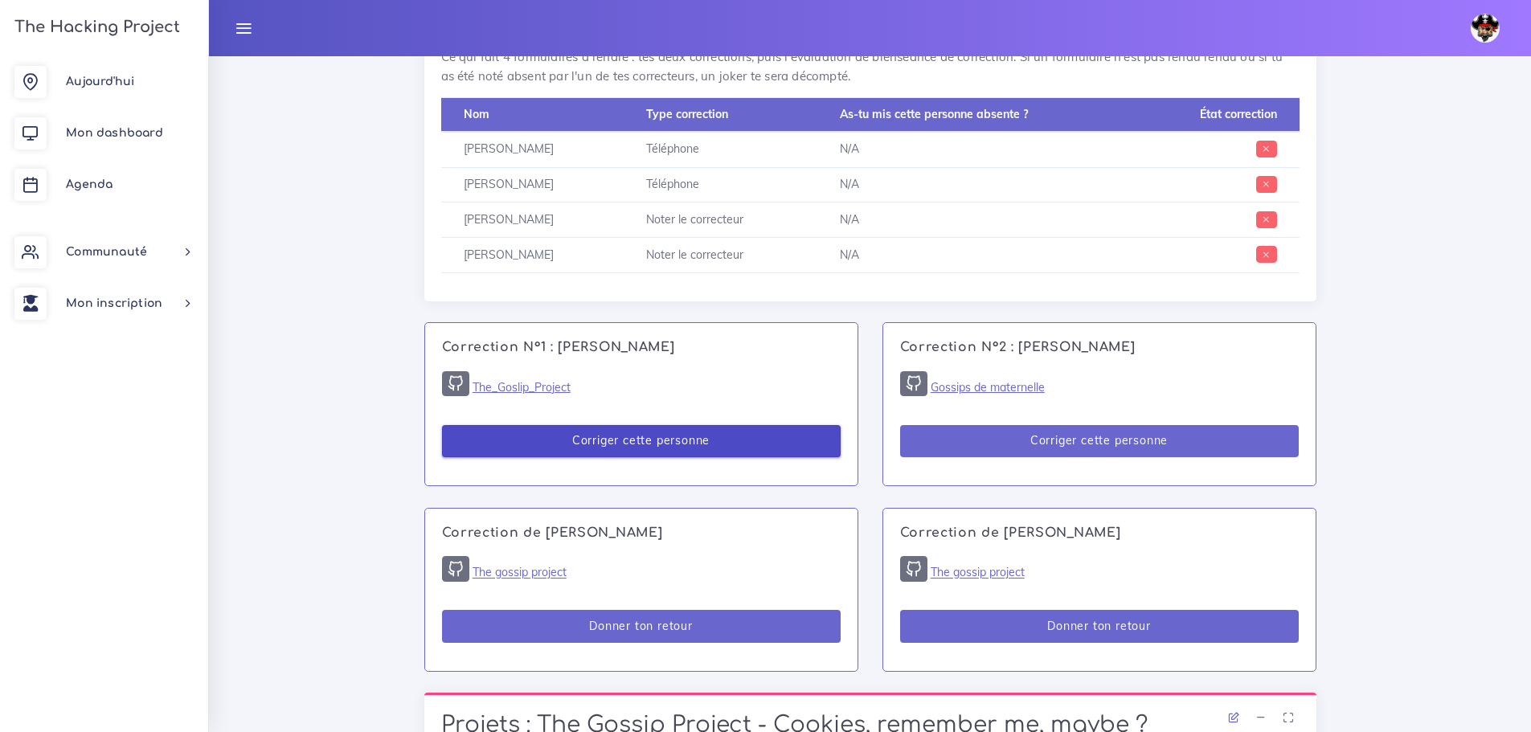
click at [599, 436] on button "Corriger cette personne" at bounding box center [641, 441] width 399 height 33
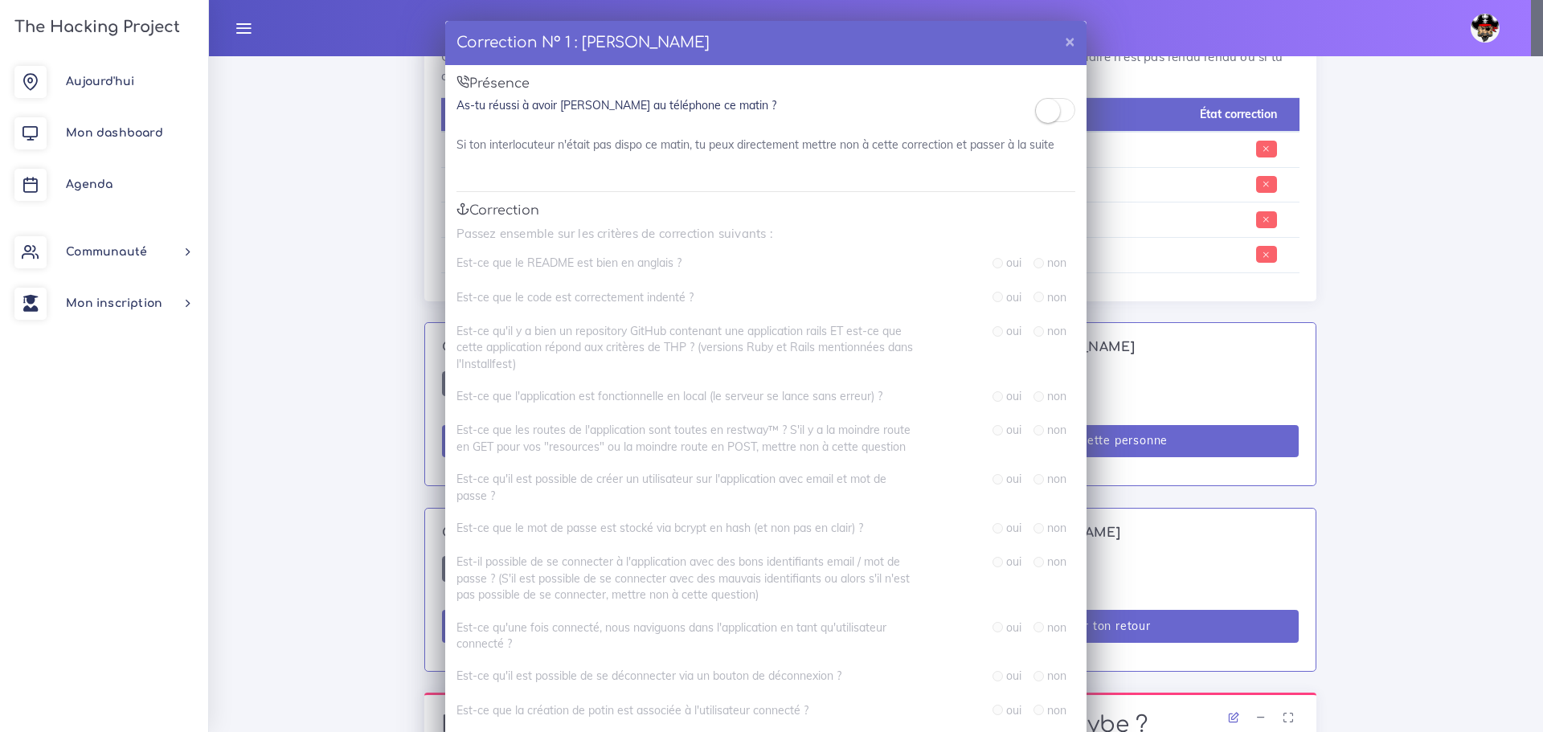
click at [1014, 109] on small at bounding box center [1048, 111] width 24 height 24
click at [1014, 105] on small at bounding box center [1048, 111] width 24 height 24
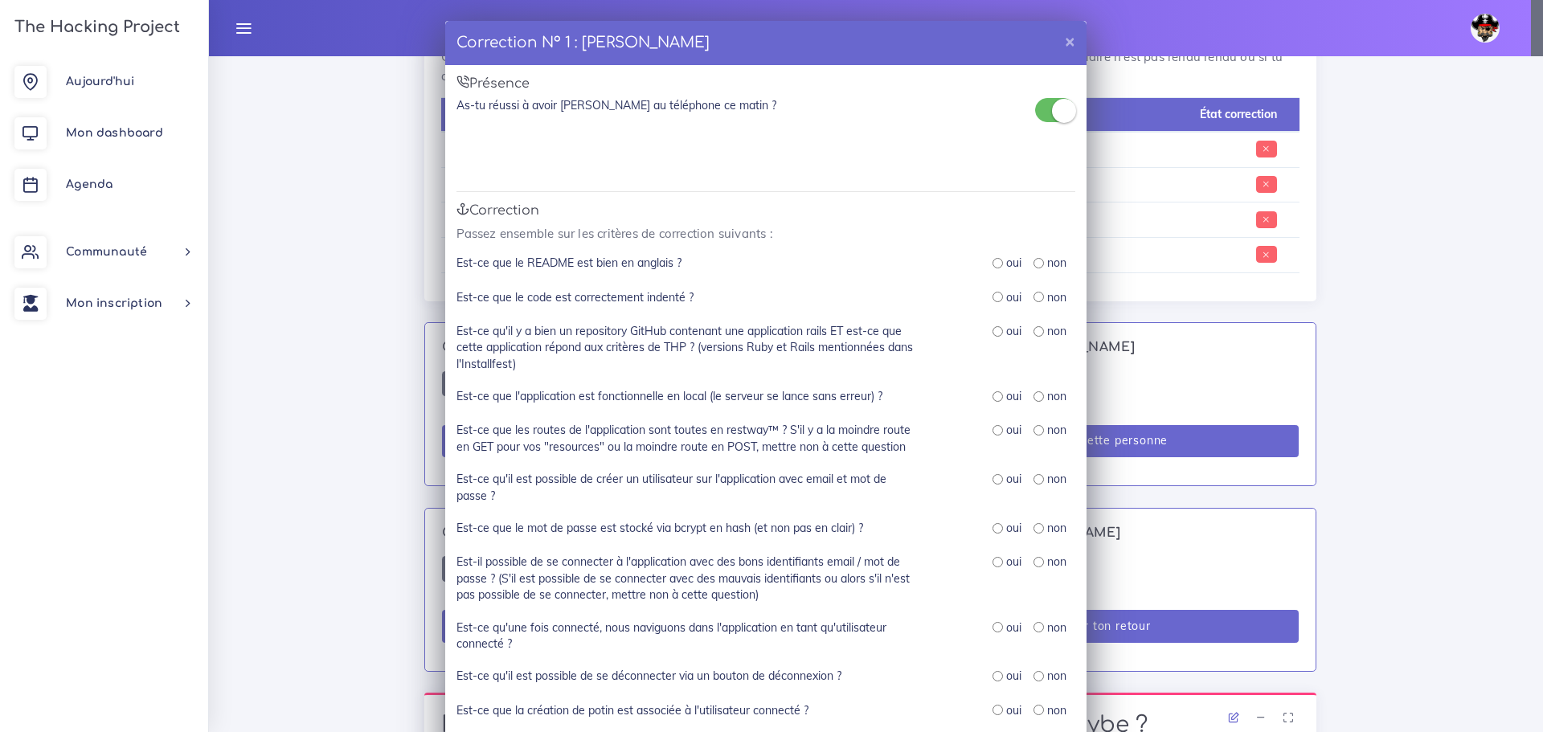
click at [996, 266] on div "oui" at bounding box center [1007, 263] width 29 height 16
click at [993, 264] on input "radio" at bounding box center [998, 263] width 10 height 10
radio input "true"
click at [993, 301] on input "radio" at bounding box center [998, 297] width 10 height 10
radio input "true"
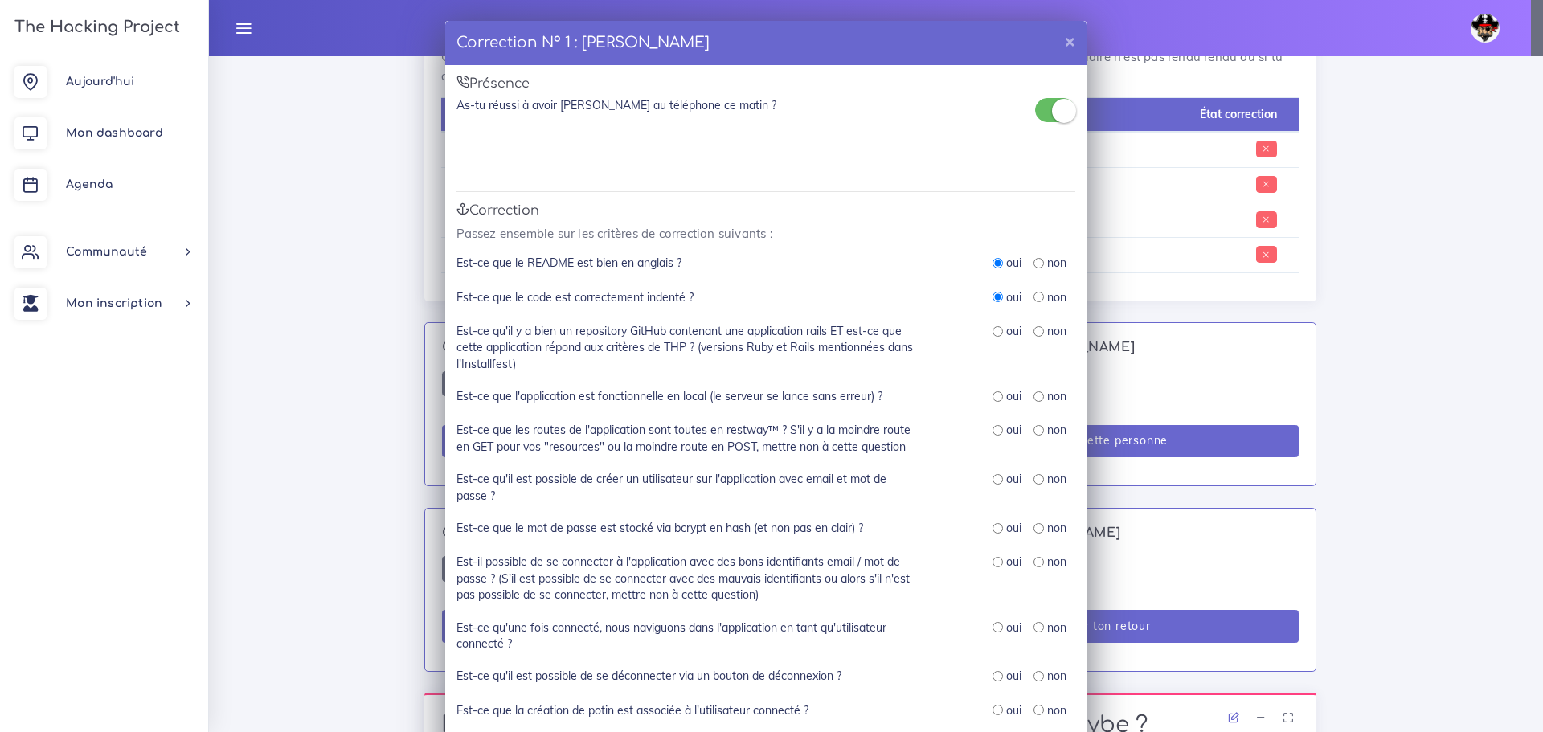
click at [992, 341] on div "oui non" at bounding box center [1007, 347] width 161 height 49
click at [993, 334] on input "radio" at bounding box center [998, 331] width 10 height 10
radio input "true"
click at [993, 400] on input "radio" at bounding box center [998, 396] width 10 height 10
radio input "true"
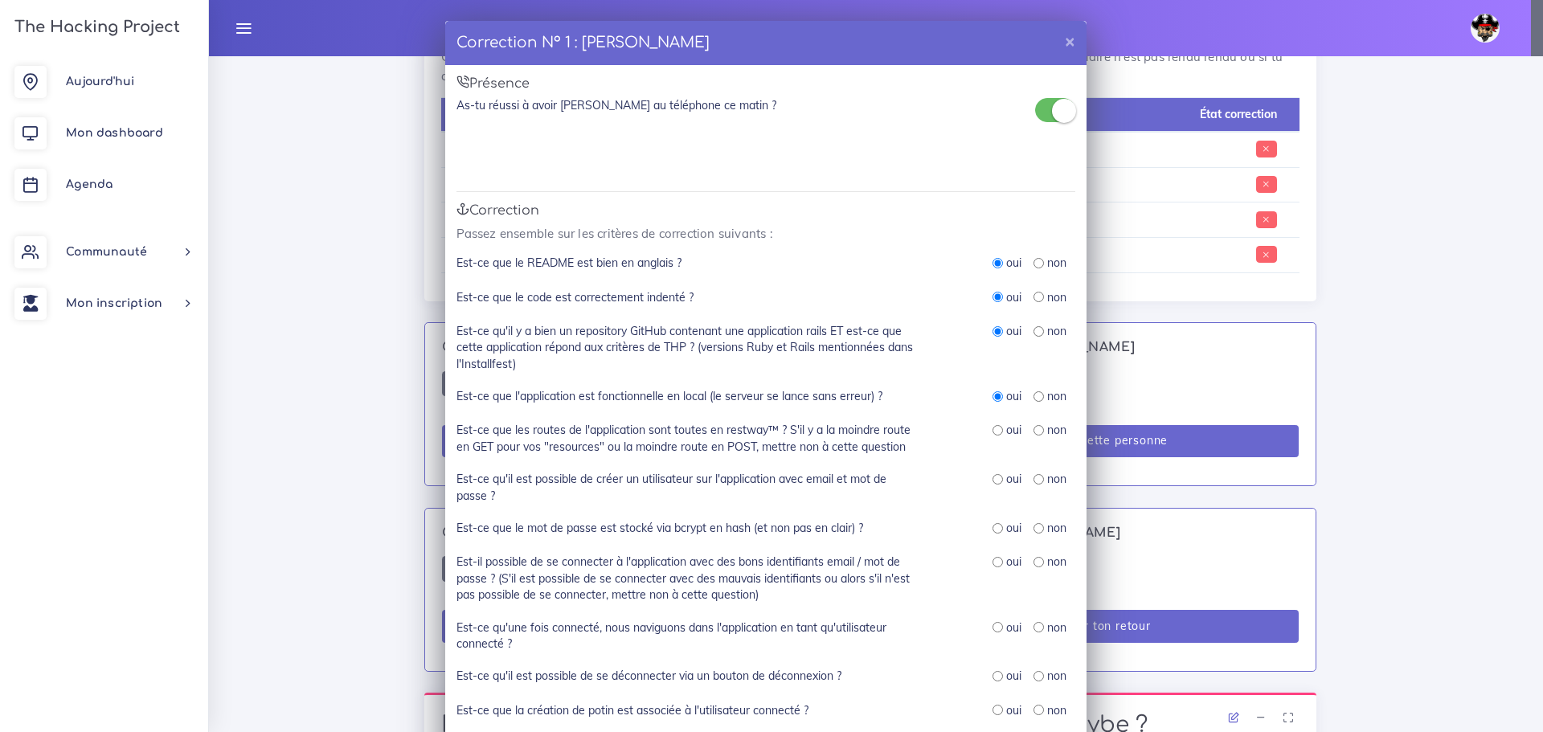
click at [994, 429] on div "oui" at bounding box center [1007, 430] width 29 height 16
click at [994, 429] on input "radio" at bounding box center [998, 430] width 10 height 10
radio input "true"
click at [993, 482] on input "radio" at bounding box center [998, 479] width 10 height 10
radio input "true"
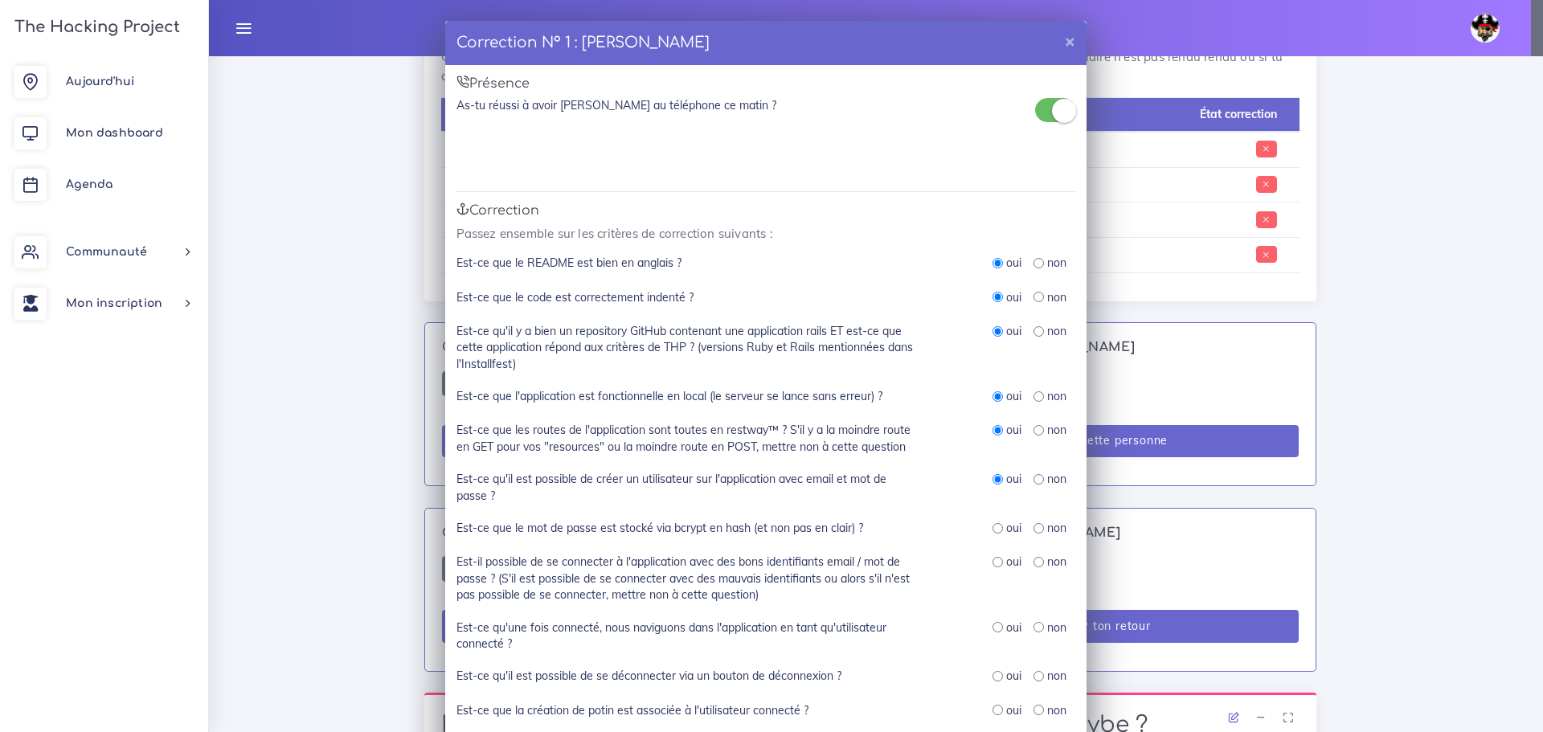
click at [1014, 481] on div "non" at bounding box center [1050, 479] width 33 height 16
click at [1014, 485] on div "non" at bounding box center [1050, 479] width 33 height 16
click at [1014, 483] on input "radio" at bounding box center [1039, 479] width 10 height 10
radio input "true"
click at [993, 528] on input "radio" at bounding box center [998, 528] width 10 height 10
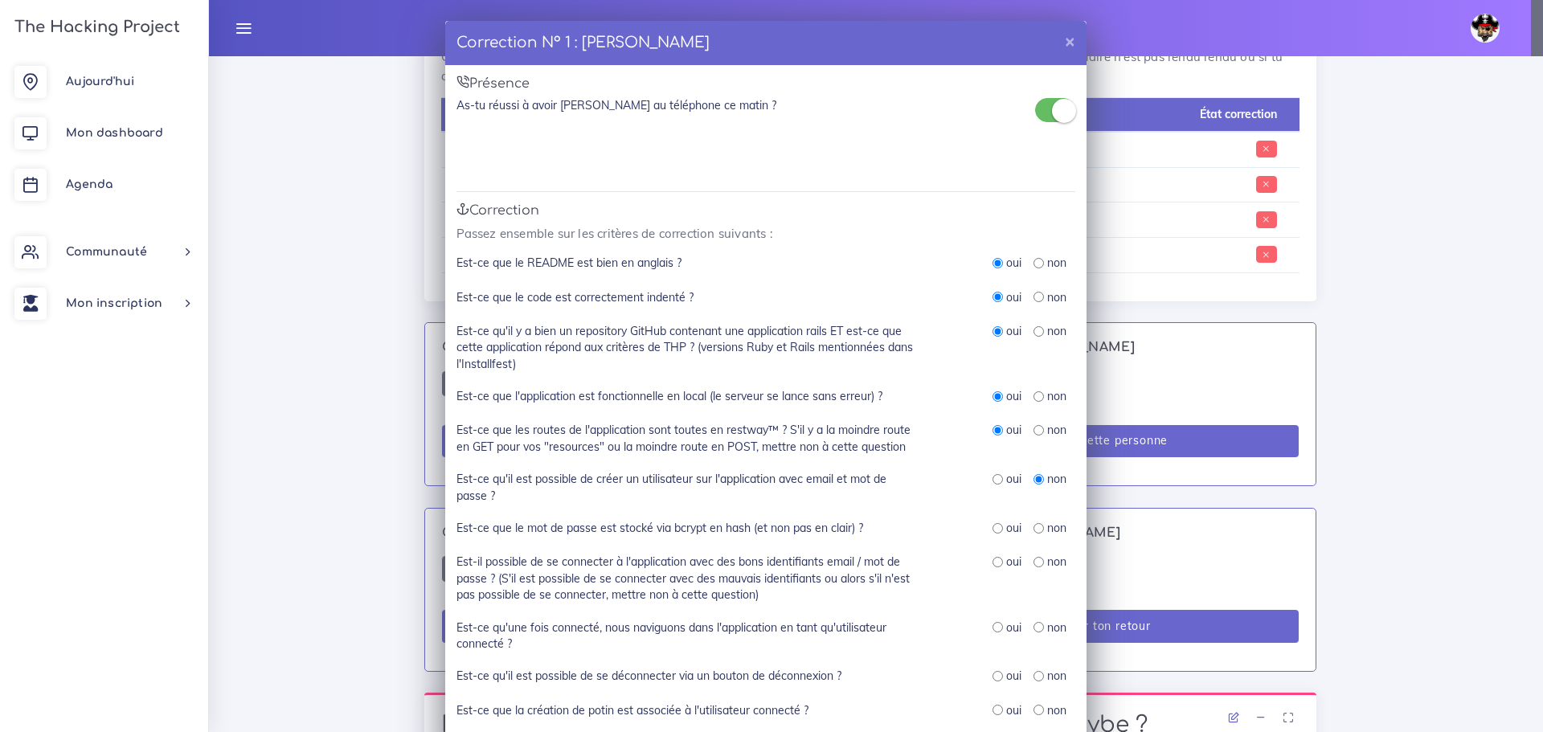
radio input "true"
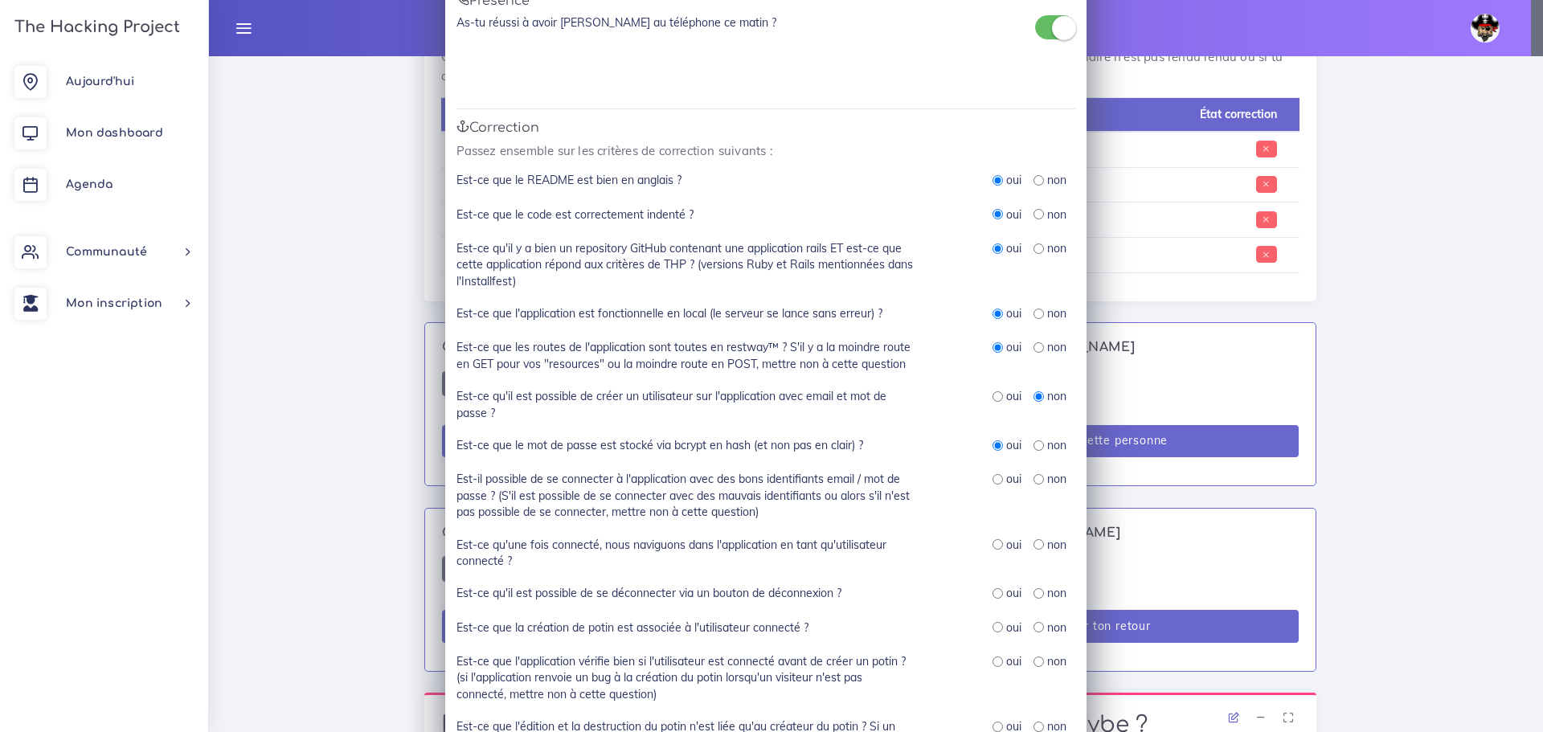
scroll to position [161, 0]
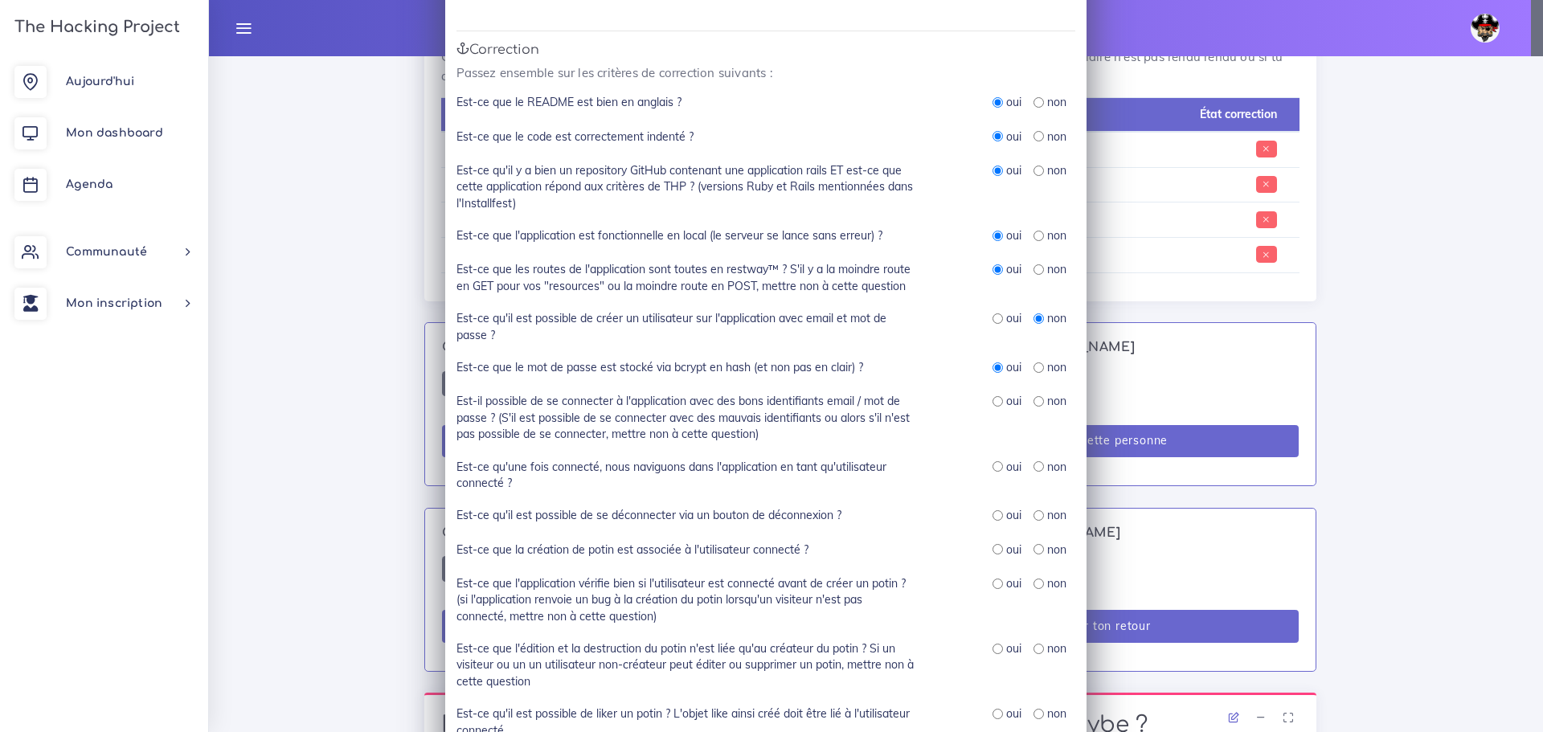
click at [832, 363] on label "Est-ce que le mot de passe est stocké via bcrypt en hash (et non pas en clair) ?" at bounding box center [660, 367] width 407 height 16
copy div "Est-ce que le mot de passe est stocké via bcrypt en hash (et non pas en clair) ?"
click at [860, 373] on div "Est-ce que le mot de passe est stocké via bcrypt en hash (et non pas en clair) ?" at bounding box center [686, 368] width 482 height 18
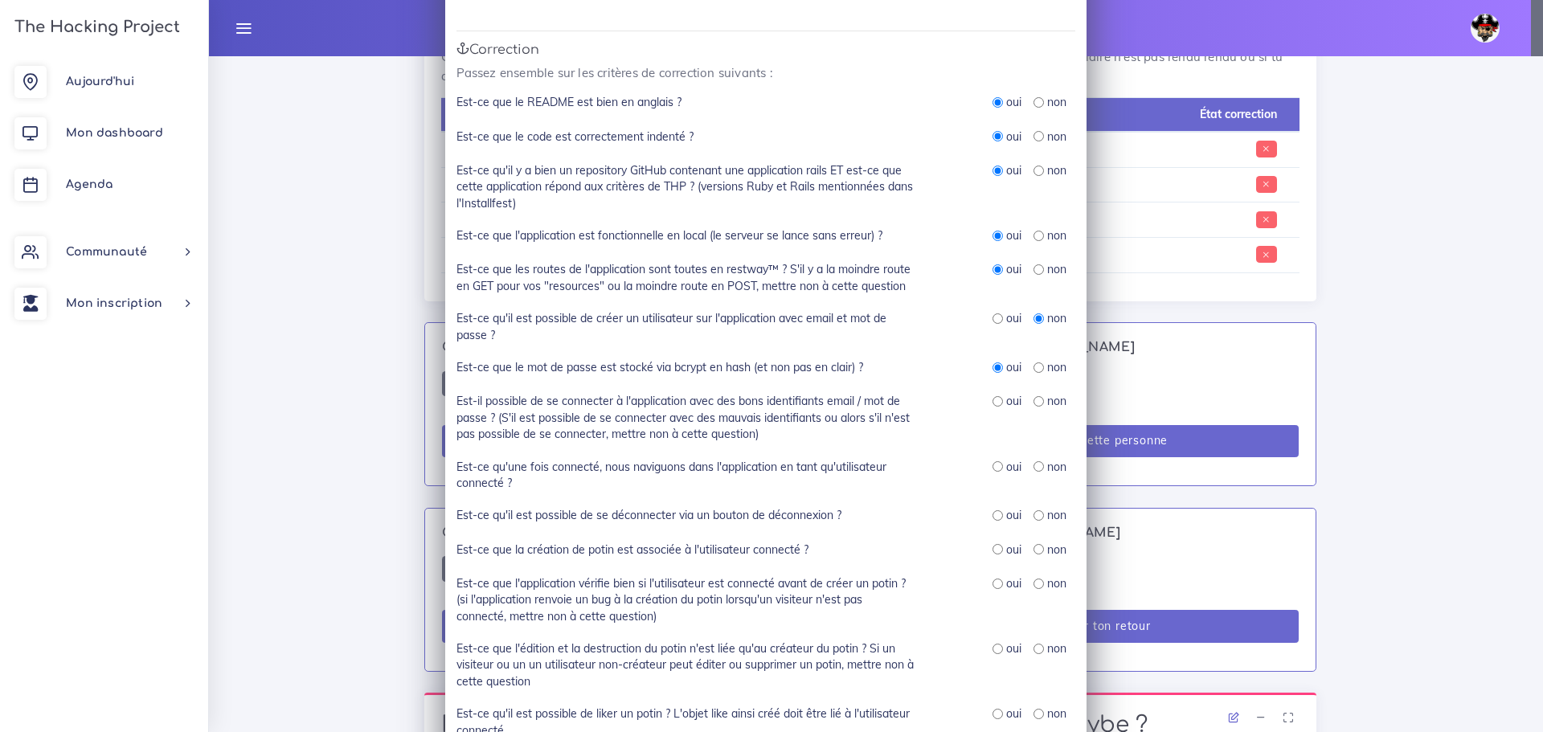
click at [1014, 404] on input "radio" at bounding box center [1039, 401] width 10 height 10
radio input "true"
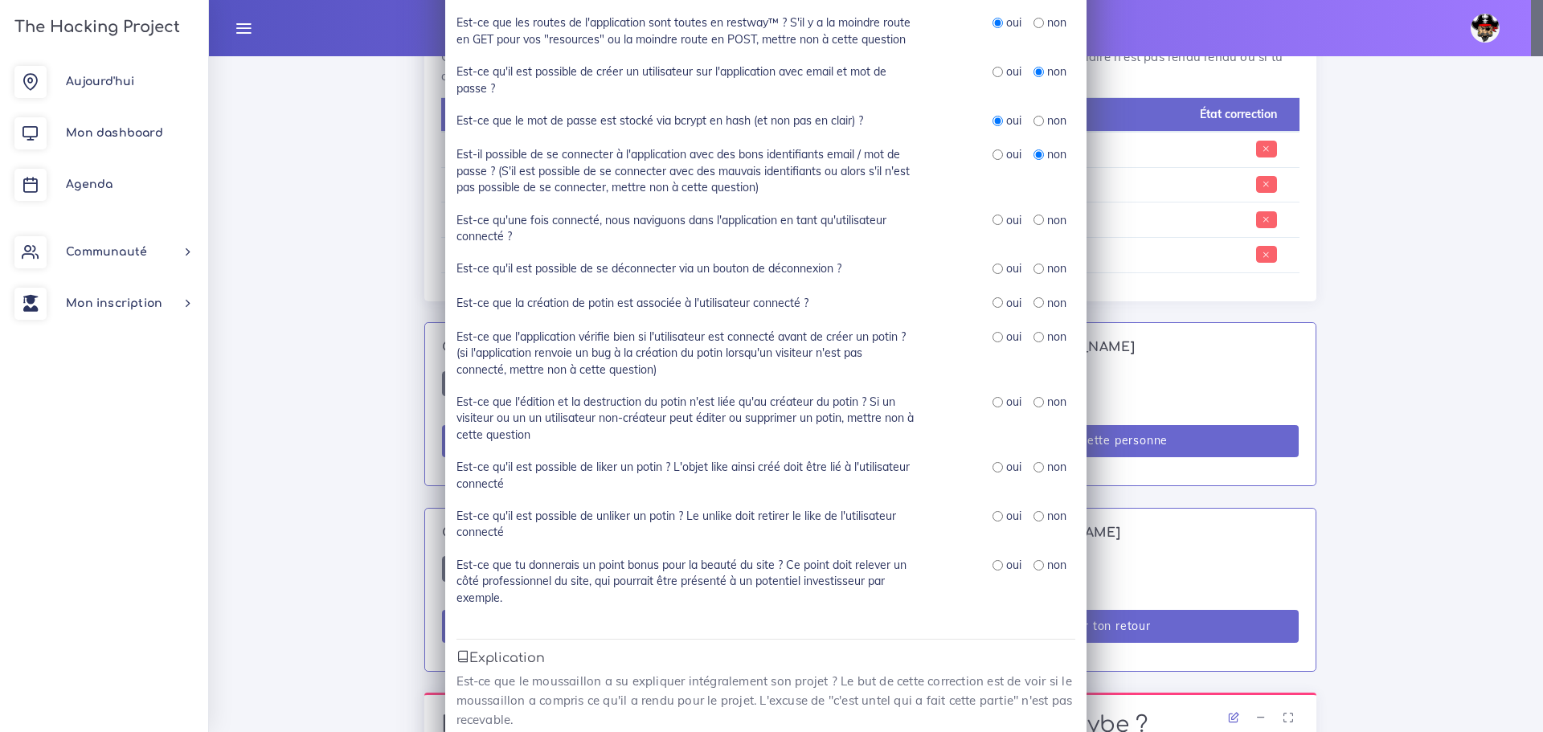
scroll to position [482, 0]
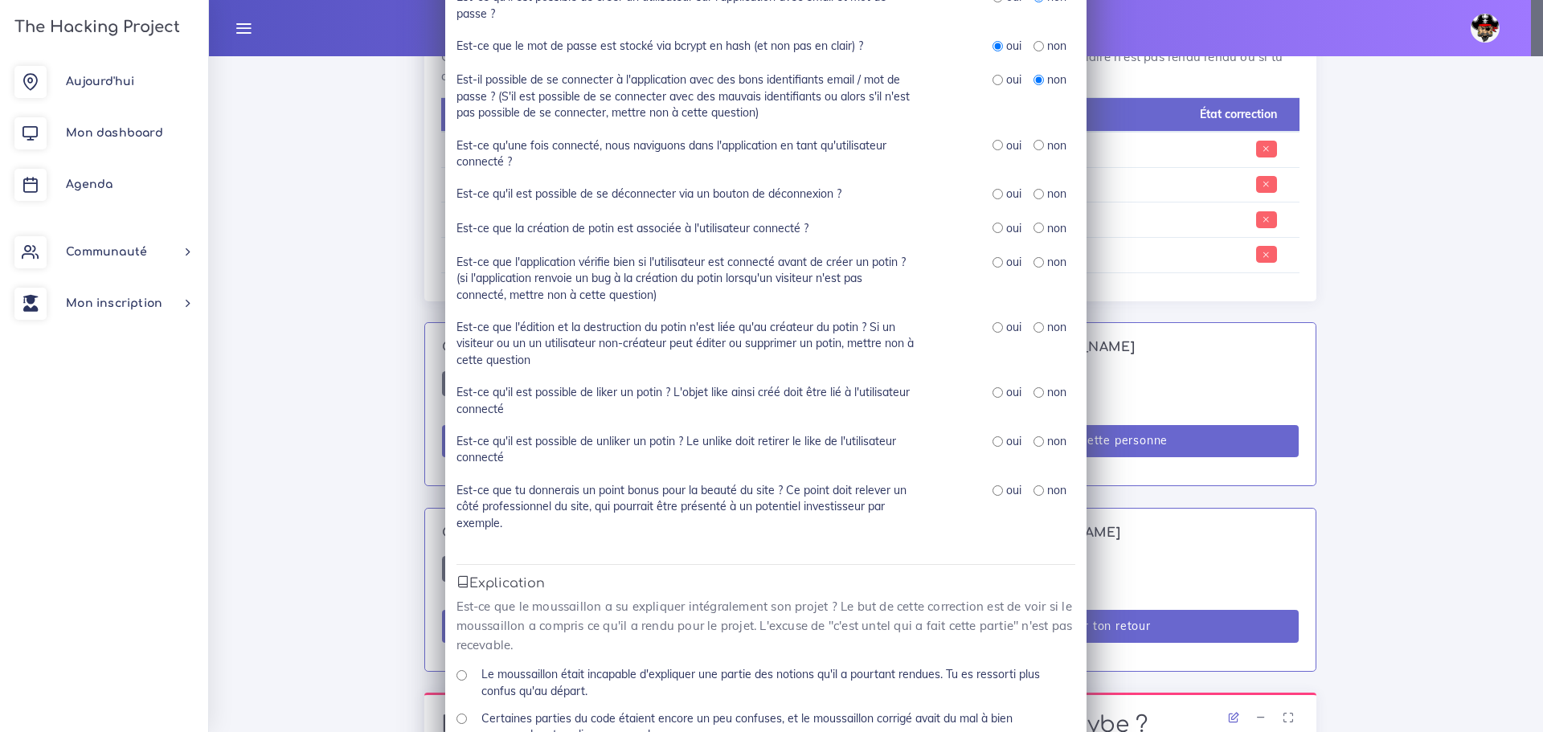
click at [1014, 145] on input "radio" at bounding box center [1039, 145] width 10 height 10
radio input "true"
click at [1014, 196] on input "radio" at bounding box center [1039, 194] width 10 height 10
radio input "true"
click at [993, 79] on input "radio" at bounding box center [998, 80] width 10 height 10
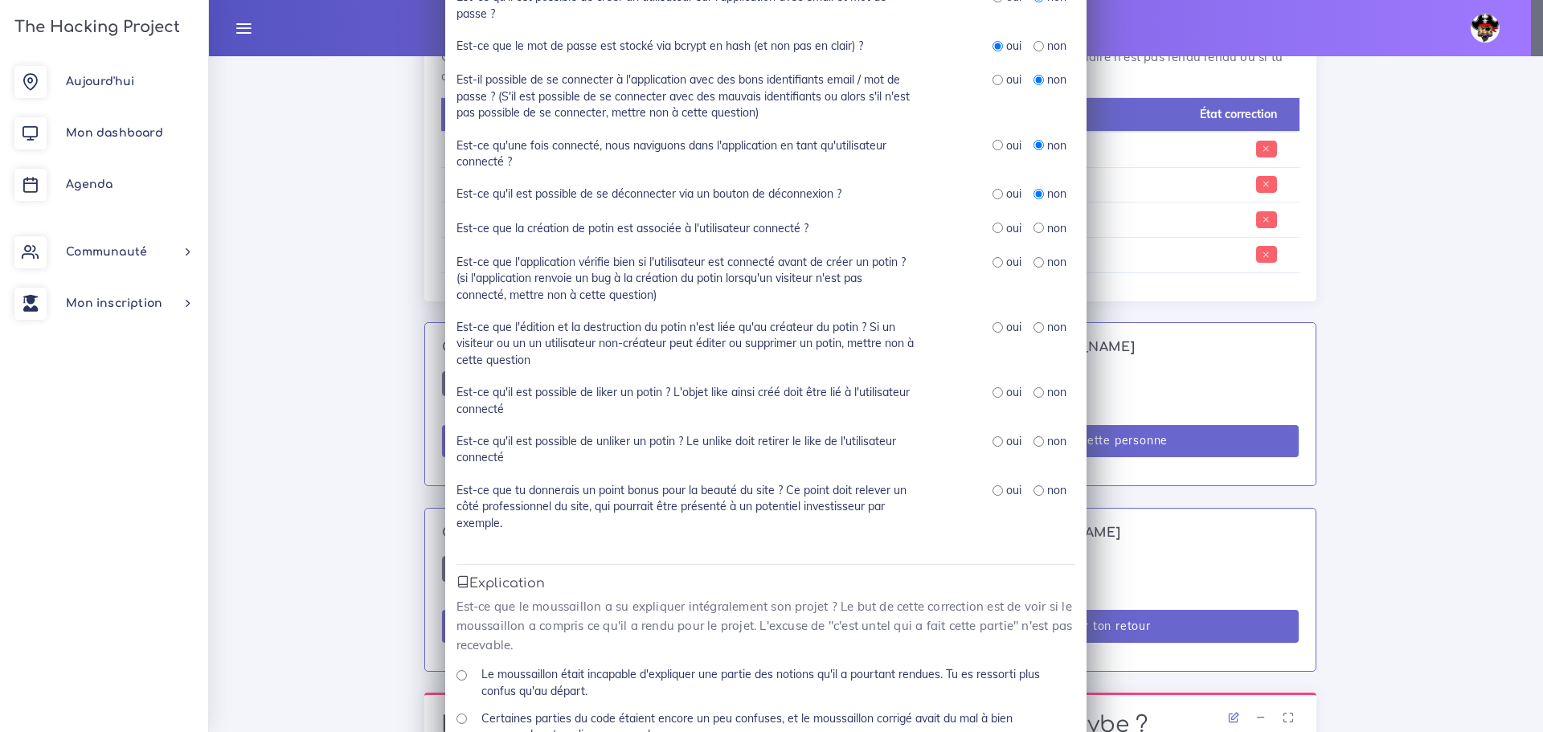
radio input "true"
click at [993, 144] on input "radio" at bounding box center [998, 145] width 10 height 10
radio input "true"
click at [994, 197] on input "radio" at bounding box center [998, 194] width 10 height 10
radio input "true"
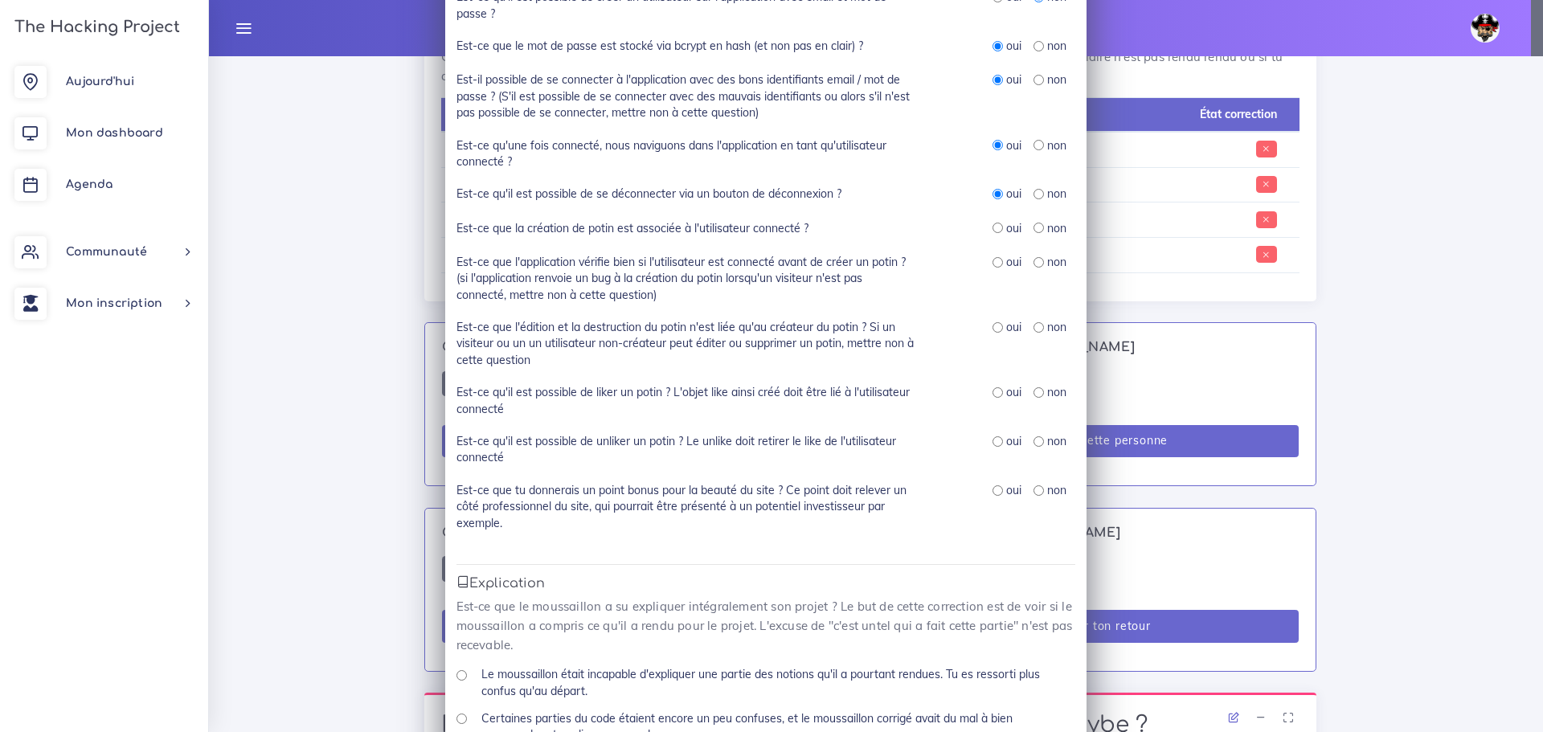
click at [993, 228] on input "radio" at bounding box center [998, 228] width 10 height 10
radio input "true"
click at [993, 265] on input "radio" at bounding box center [998, 262] width 10 height 10
radio input "true"
click at [1014, 328] on input "radio" at bounding box center [1039, 327] width 10 height 10
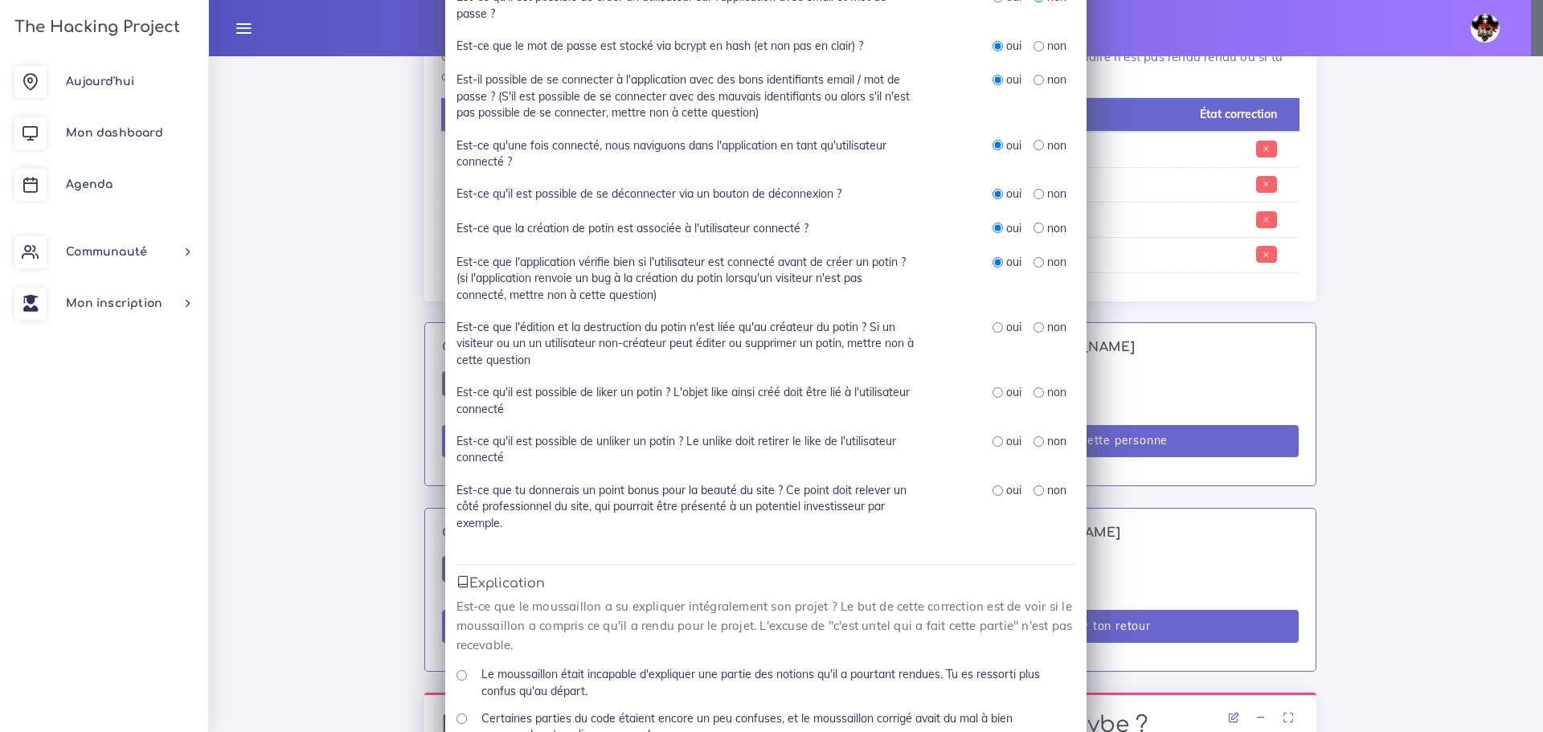
radio input "true"
click at [1014, 394] on input "radio" at bounding box center [1039, 392] width 10 height 10
radio input "true"
click at [1014, 437] on input "radio" at bounding box center [1039, 441] width 10 height 10
radio input "true"
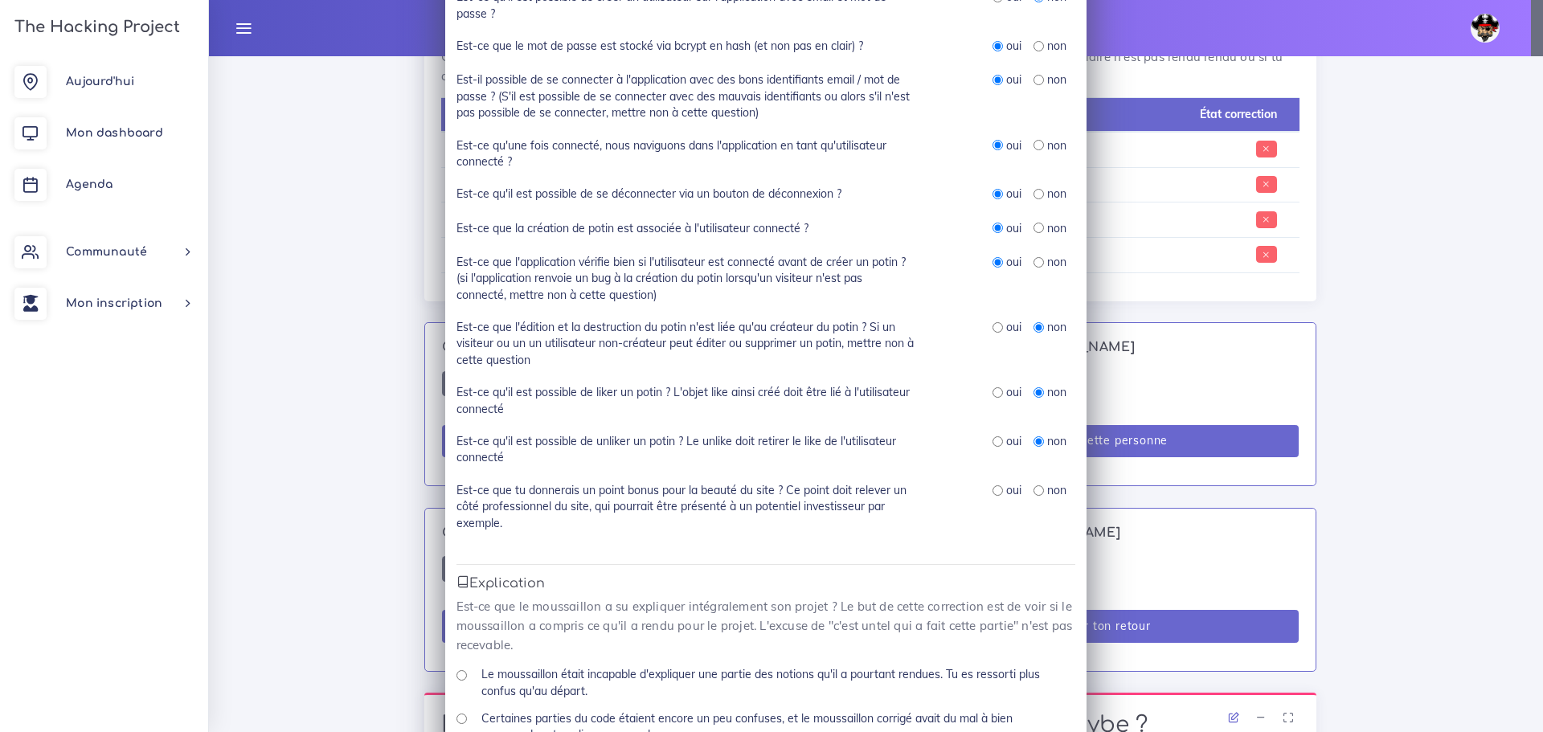
click at [994, 486] on input "radio" at bounding box center [998, 491] width 10 height 10
radio input "true"
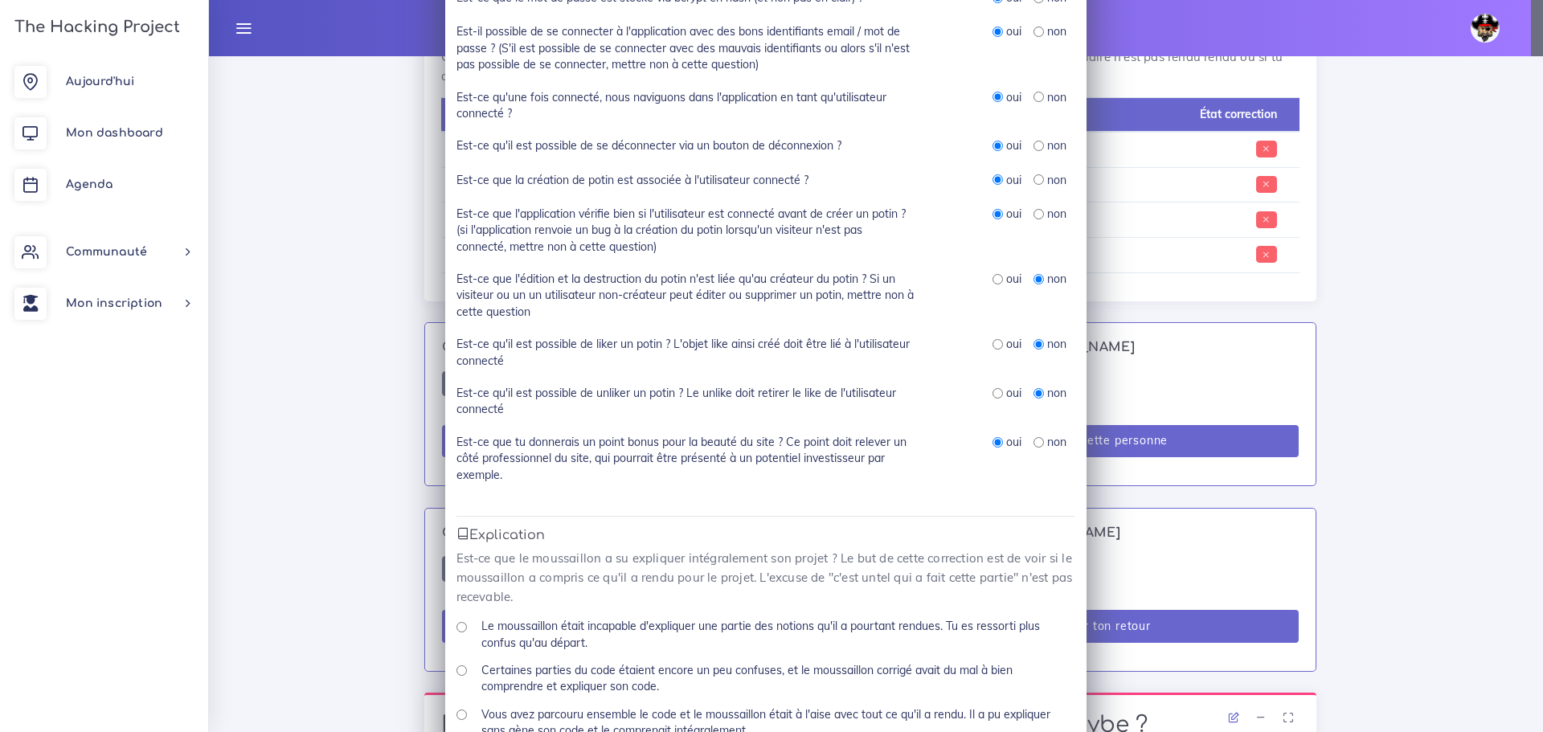
scroll to position [402, 0]
